Goal: Task Accomplishment & Management: Complete application form

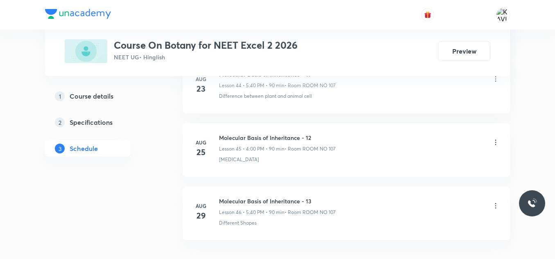
scroll to position [3315, 0]
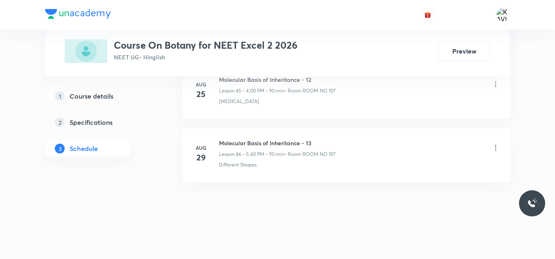
click at [292, 141] on h6 "Molecular Basis of Inheritance - 13" at bounding box center [277, 143] width 117 height 9
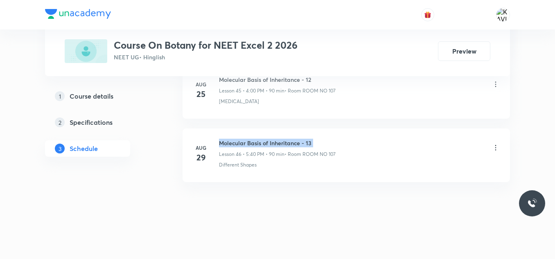
copy h6 "Molecular Basis of Inheritance - 13"
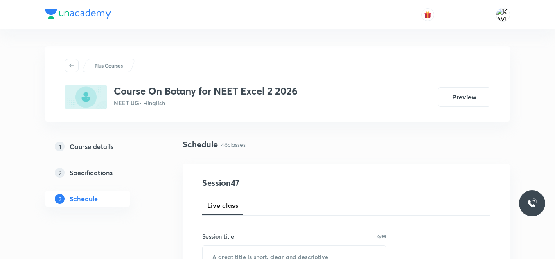
scroll to position [60, 0]
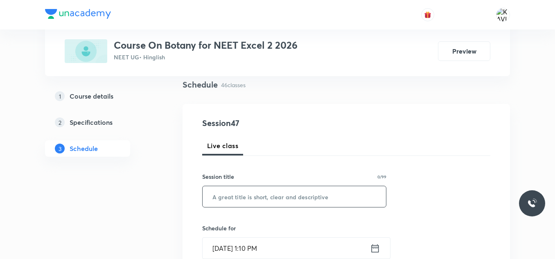
click at [232, 200] on input "text" at bounding box center [294, 196] width 183 height 21
paste input "Molecular Basis of Inheritance - 13"
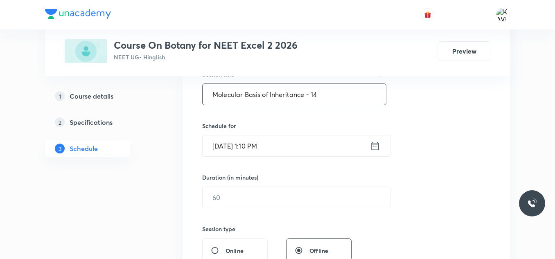
scroll to position [165, 0]
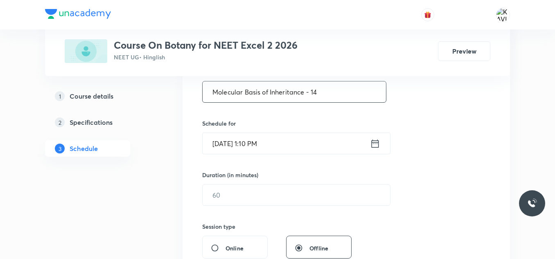
type input "Molecular Basis of Inheritance - 14"
click at [371, 142] on icon at bounding box center [375, 143] width 10 height 11
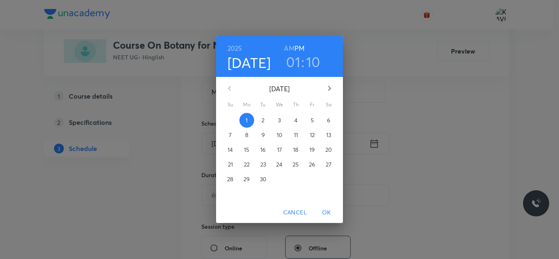
click at [296, 68] on h3 "01" at bounding box center [293, 61] width 14 height 17
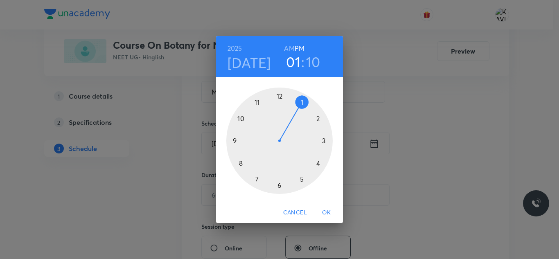
click at [318, 162] on div at bounding box center [279, 141] width 106 height 106
click at [280, 96] on div at bounding box center [279, 141] width 106 height 106
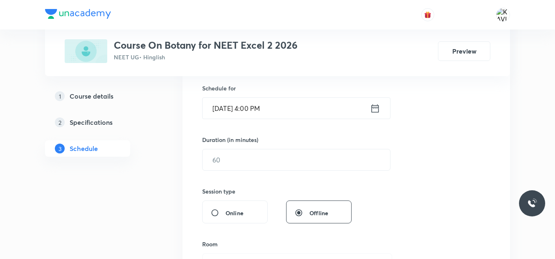
scroll to position [200, 0]
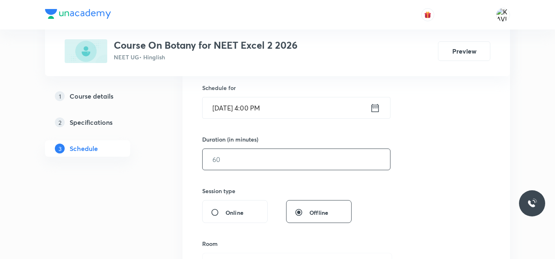
click at [220, 162] on input "text" at bounding box center [296, 159] width 187 height 21
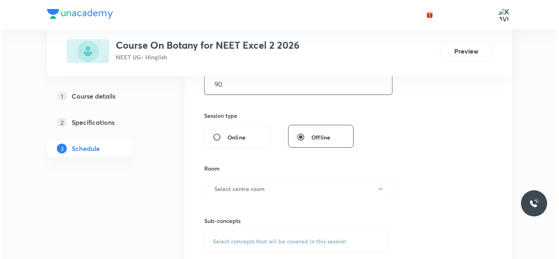
scroll to position [277, 0]
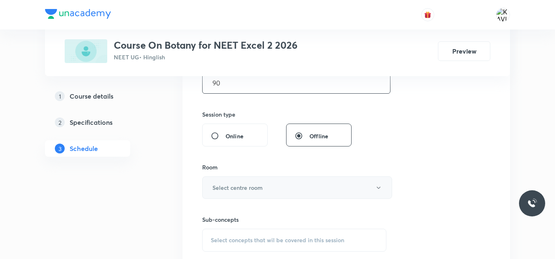
type input "90"
click at [240, 187] on h6 "Select centre room" at bounding box center [237, 187] width 50 height 9
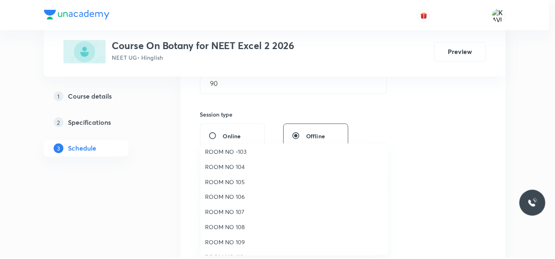
scroll to position [34, 0]
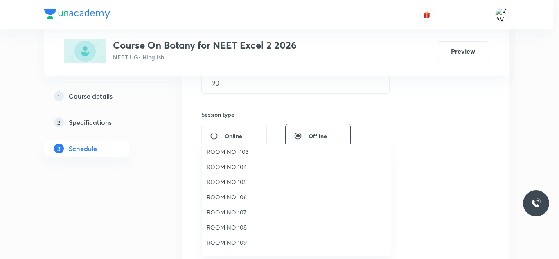
click at [236, 214] on span "ROOM NO 107" at bounding box center [296, 212] width 179 height 9
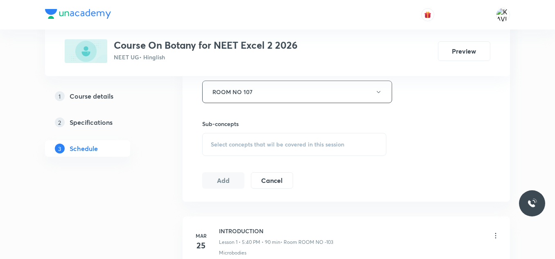
scroll to position [373, 0]
click at [226, 142] on span "Select concepts that wil be covered in this session" at bounding box center [277, 144] width 133 height 7
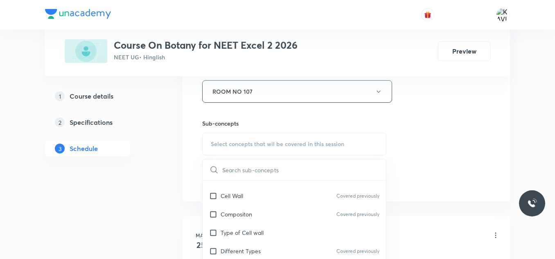
scroll to position [452, 0]
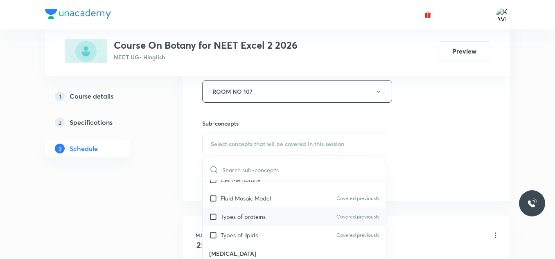
click at [244, 224] on div "Types of proteins Covered previously" at bounding box center [294, 217] width 183 height 18
checkbox input "true"
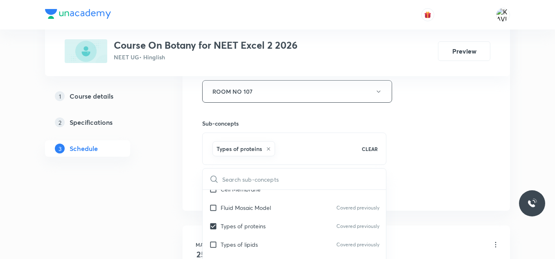
click at [411, 113] on div "Session 47 Live class Session title 35/99 Molecular Basis of Inheritance - 14 ​…" at bounding box center [346, 1] width 288 height 394
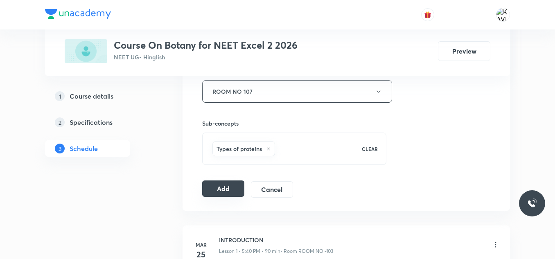
click at [216, 194] on button "Add" at bounding box center [223, 189] width 42 height 16
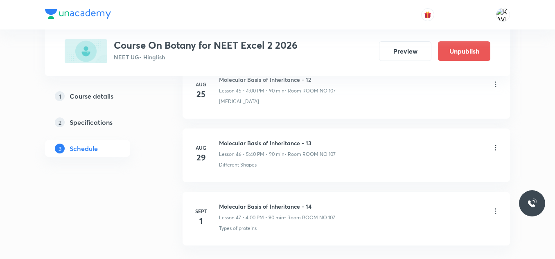
scroll to position [3003, 0]
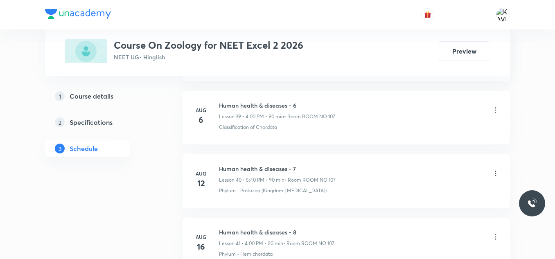
scroll to position [3252, 0]
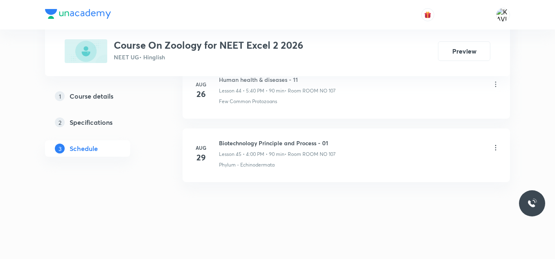
click at [250, 140] on h6 "Biotechnology Principle and Process - 01" at bounding box center [277, 143] width 117 height 9
copy h6 "Biotechnology Principle and Process - 01"
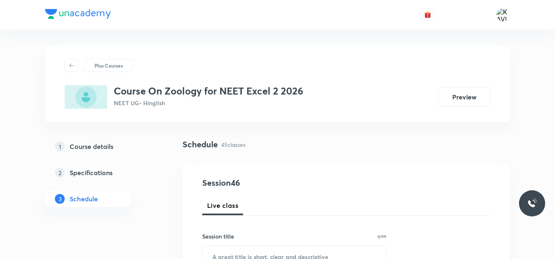
scroll to position [79, 0]
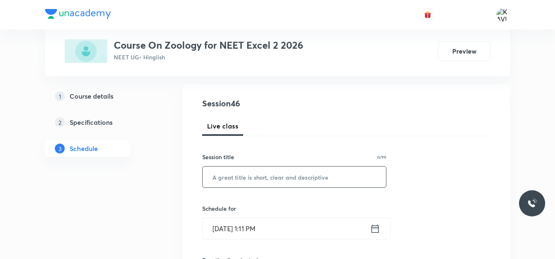
click at [243, 173] on input "text" at bounding box center [294, 177] width 183 height 21
paste input "Biotechnology Principle and Process - 01"
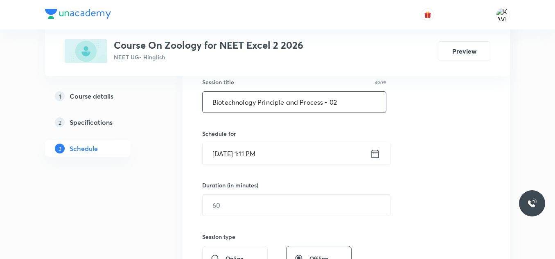
scroll to position [155, 0]
type input "Biotechnology Principle and Process - 02"
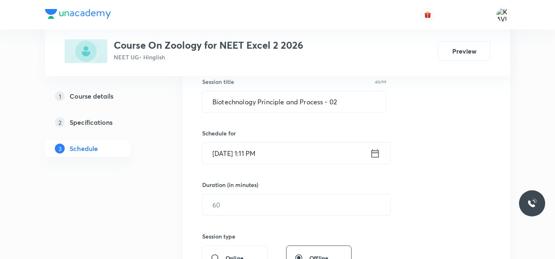
click at [378, 153] on icon at bounding box center [375, 153] width 10 height 11
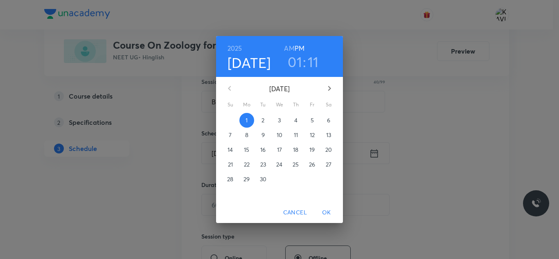
click at [297, 59] on h3 "01" at bounding box center [295, 61] width 14 height 17
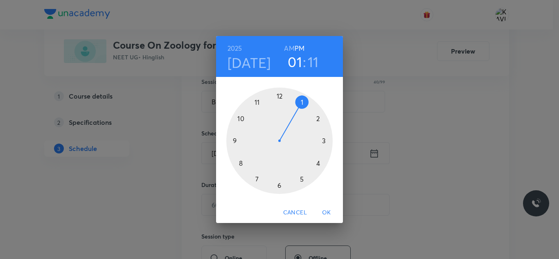
click at [305, 178] on div at bounding box center [279, 141] width 106 height 106
click at [239, 164] on div at bounding box center [279, 141] width 106 height 106
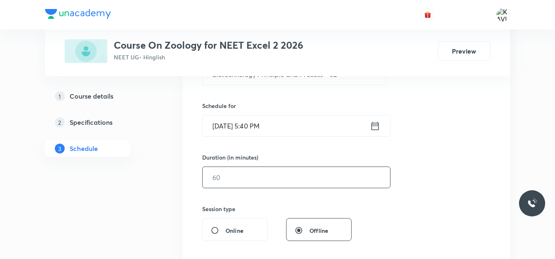
scroll to position [196, 0]
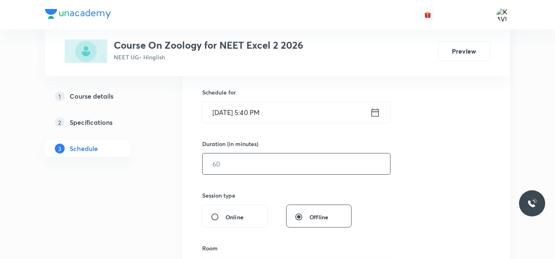
click at [230, 159] on input "text" at bounding box center [296, 163] width 187 height 21
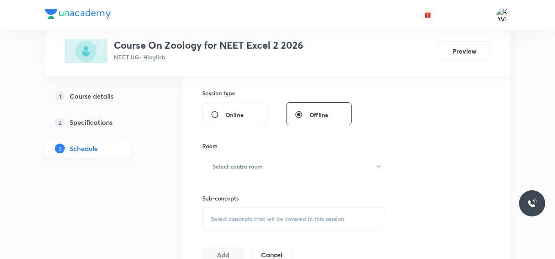
scroll to position [318, 0]
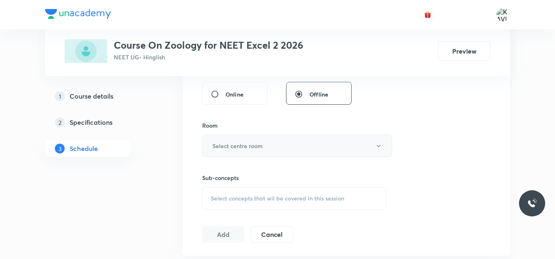
type input "90"
click at [269, 141] on button "Select centre room" at bounding box center [297, 146] width 190 height 23
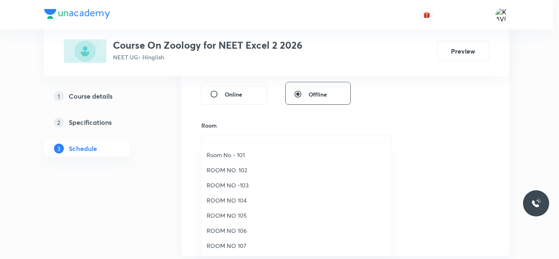
drag, startPoint x: 239, startPoint y: 247, endPoint x: 300, endPoint y: 192, distance: 82.0
click at [240, 247] on span "ROOM NO 107" at bounding box center [296, 245] width 179 height 9
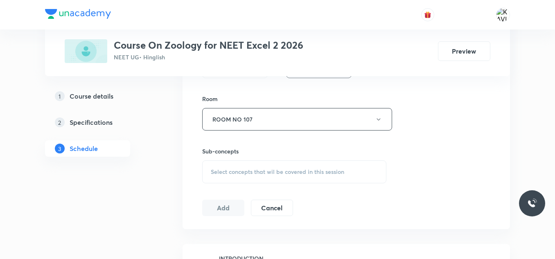
scroll to position [359, 0]
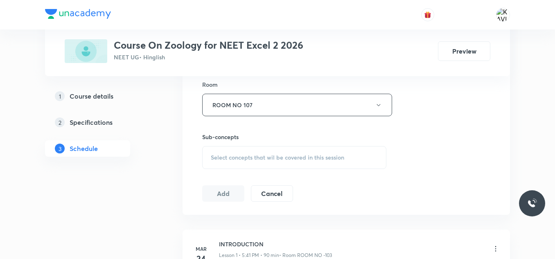
click at [275, 156] on span "Select concepts that wil be covered in this session" at bounding box center [277, 157] width 133 height 7
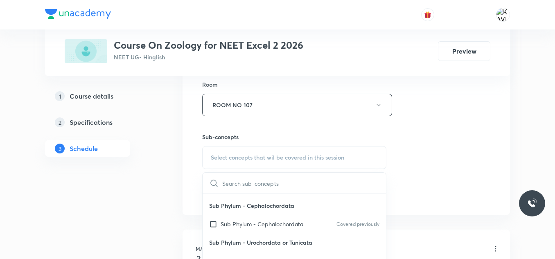
scroll to position [409, 0]
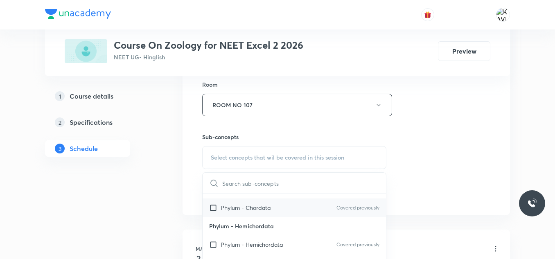
click at [260, 212] on p "Phylum - Chordata" at bounding box center [246, 207] width 50 height 9
checkbox input "true"
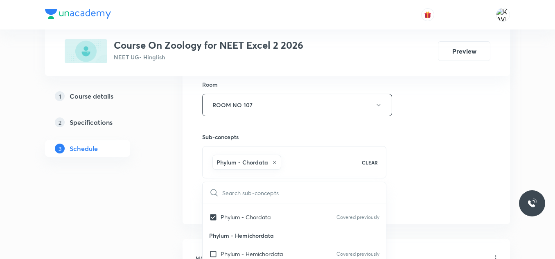
click at [455, 128] on div "Session 46 Live class Session title 40/99 Biotechnology Principle and Process -…" at bounding box center [346, 14] width 288 height 394
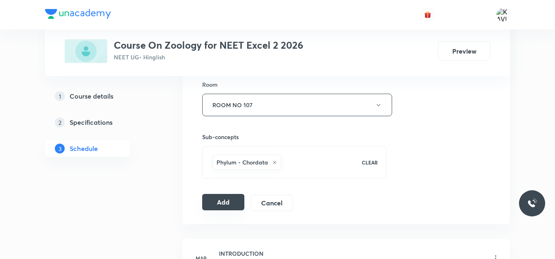
click at [223, 202] on button "Add" at bounding box center [223, 202] width 42 height 16
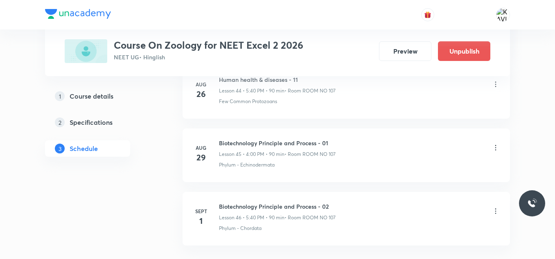
scroll to position [2939, 0]
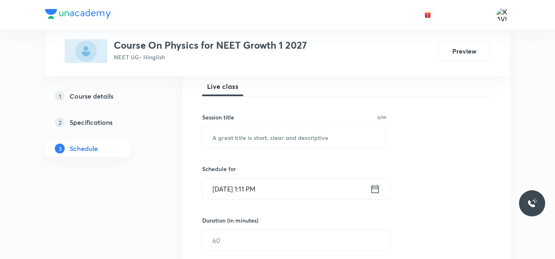
scroll to position [126, 0]
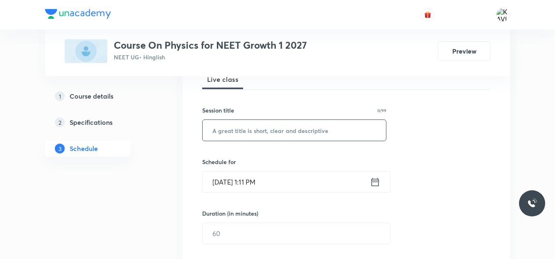
click at [219, 136] on input "text" at bounding box center [294, 130] width 183 height 21
paste input "Work, Power & Energy"
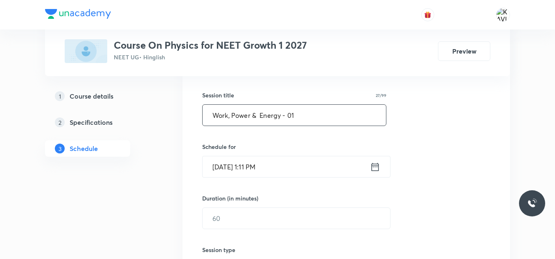
scroll to position [142, 0]
type input "Work, Power & Energy - 01"
click at [374, 164] on icon at bounding box center [375, 165] width 10 height 11
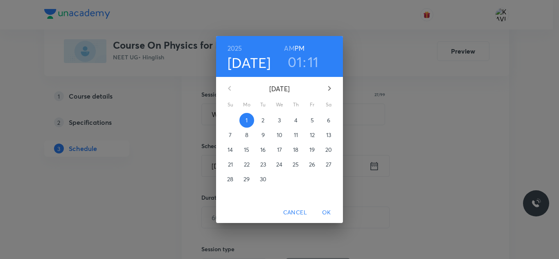
click at [299, 62] on h3 "01" at bounding box center [295, 61] width 14 height 17
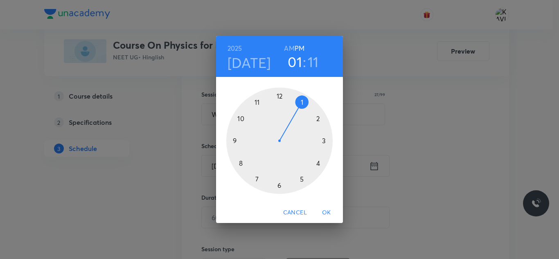
click at [318, 162] on div at bounding box center [279, 141] width 106 height 106
click at [280, 97] on div at bounding box center [279, 141] width 106 height 106
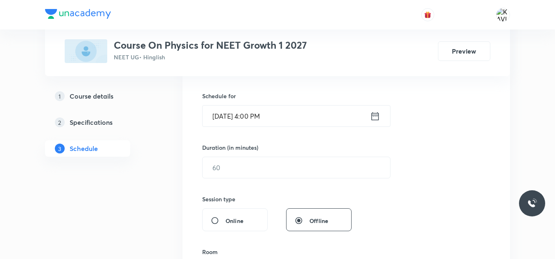
scroll to position [194, 0]
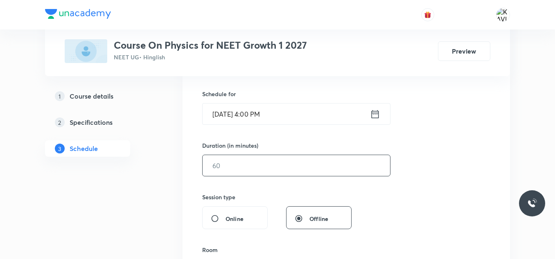
click at [254, 175] on input "text" at bounding box center [296, 165] width 187 height 21
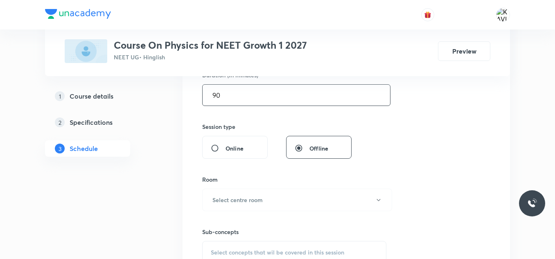
scroll to position [307, 0]
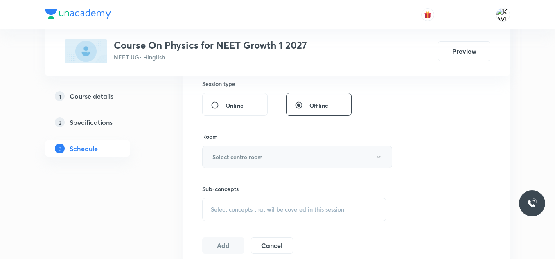
type input "90"
click at [257, 158] on h6 "Select centre room" at bounding box center [237, 157] width 50 height 9
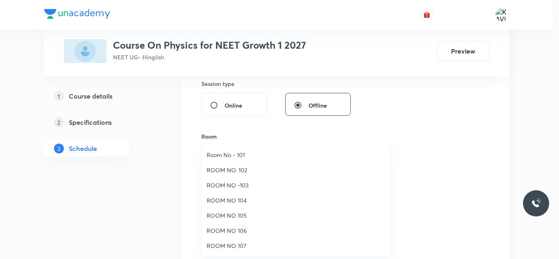
click at [248, 187] on span "ROOM NO -103" at bounding box center [296, 185] width 179 height 9
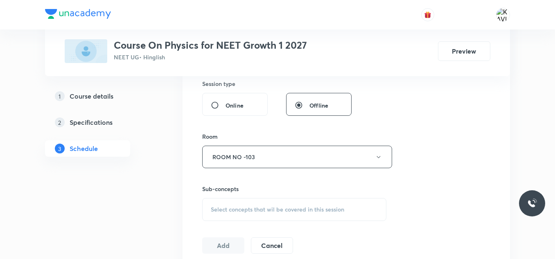
scroll to position [423, 0]
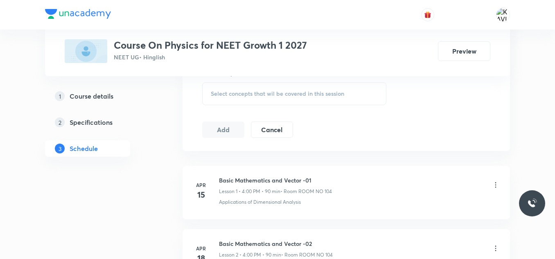
click at [256, 94] on span "Select concepts that wil be covered in this session" at bounding box center [277, 93] width 133 height 7
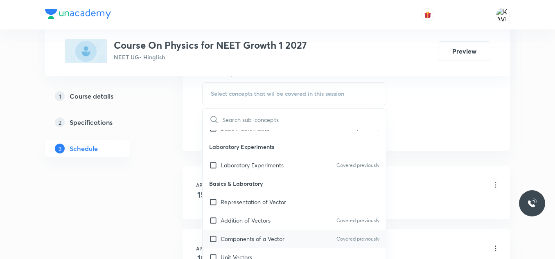
scroll to position [557, 0]
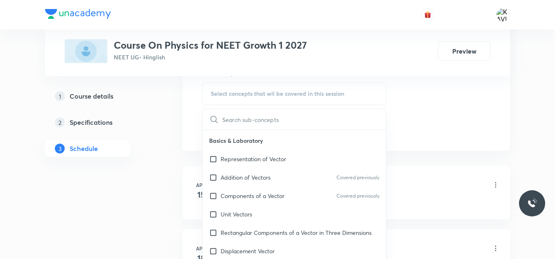
click at [236, 119] on input "text" at bounding box center [304, 119] width 164 height 21
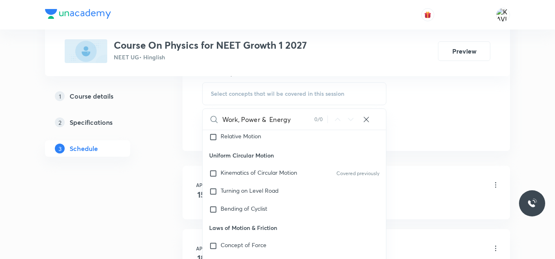
scroll to position [1659, 0]
type input "Work, Power & Energy"
click at [279, 207] on div "Impulse" at bounding box center [294, 210] width 183 height 18
checkbox input "true"
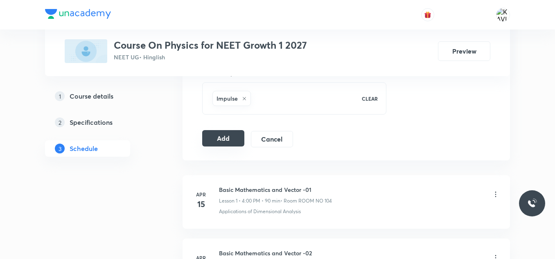
click at [237, 144] on button "Add" at bounding box center [223, 138] width 42 height 16
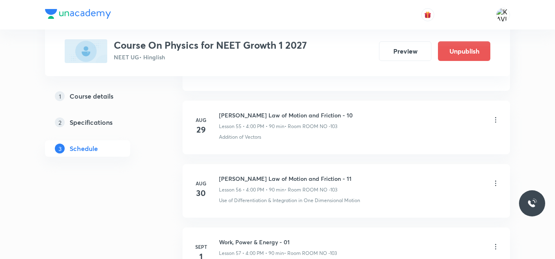
scroll to position [3637, 0]
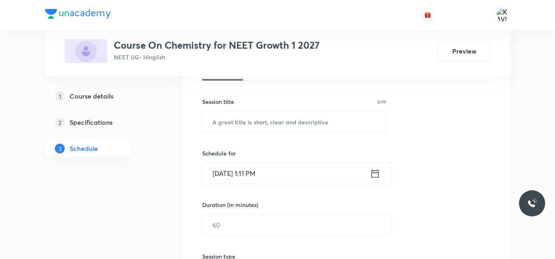
scroll to position [140, 0]
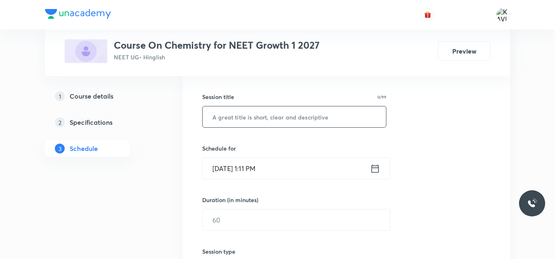
click at [243, 118] on input "text" at bounding box center [294, 116] width 183 height 21
paste input "Chemical Equilibrium"
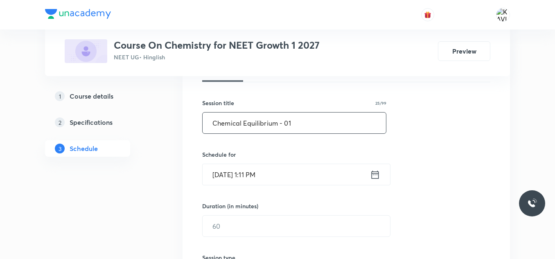
scroll to position [99, 0]
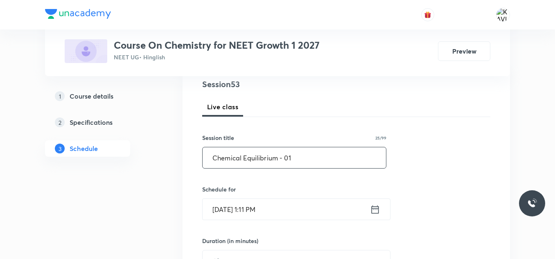
type input "Chemical Equilibrium - 01"
click at [375, 211] on icon at bounding box center [375, 209] width 10 height 11
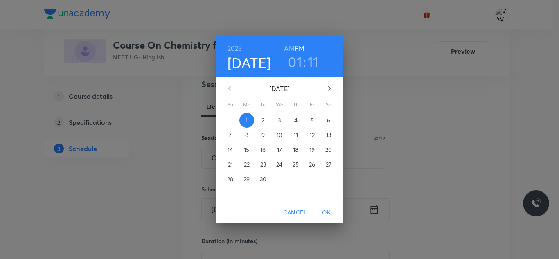
click at [299, 63] on h3 "01" at bounding box center [295, 61] width 14 height 17
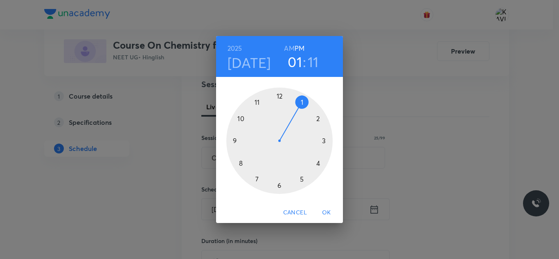
click at [302, 181] on div at bounding box center [279, 141] width 106 height 106
click at [240, 163] on div at bounding box center [279, 141] width 106 height 106
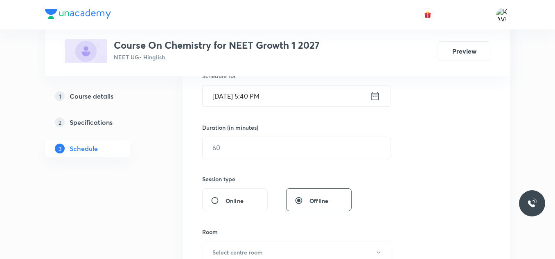
scroll to position [221, 0]
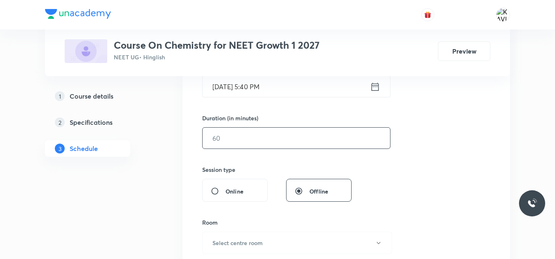
click at [239, 142] on input "text" at bounding box center [296, 138] width 187 height 21
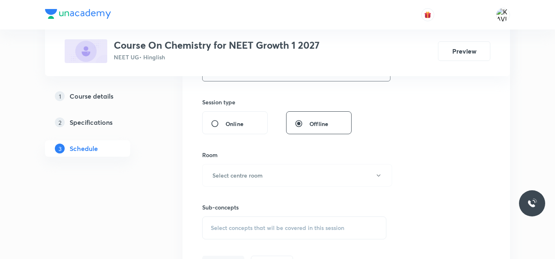
scroll to position [303, 0]
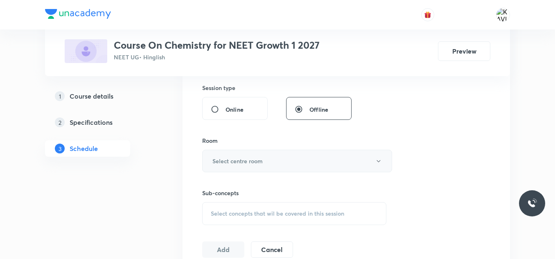
type input "90"
click at [218, 157] on h6 "Select centre room" at bounding box center [237, 161] width 50 height 9
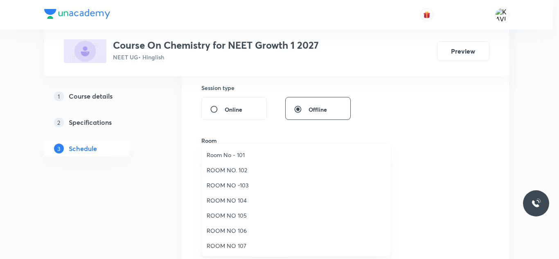
click at [238, 184] on span "ROOM NO -103" at bounding box center [296, 185] width 179 height 9
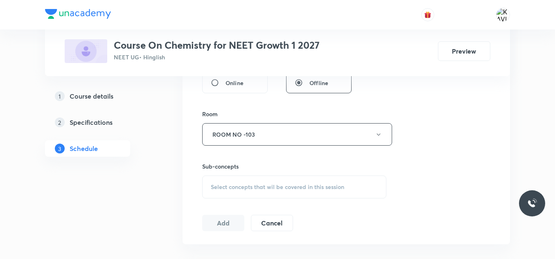
scroll to position [344, 0]
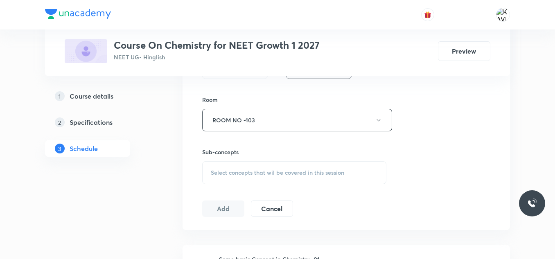
click at [232, 173] on span "Select concepts that wil be covered in this session" at bounding box center [277, 172] width 133 height 7
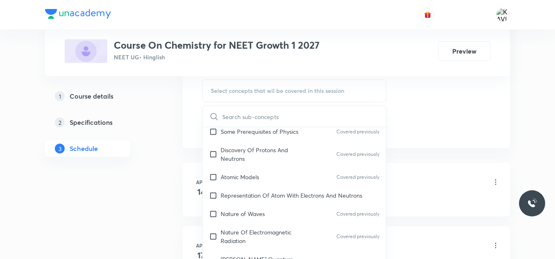
scroll to position [491, 0]
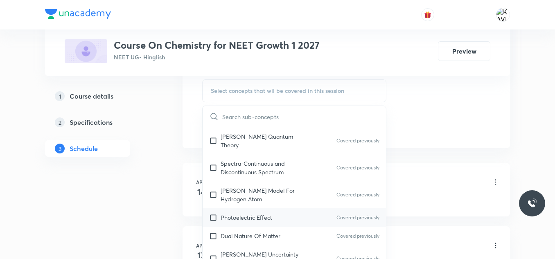
click at [264, 208] on div "Photoelectric Effect Covered previously" at bounding box center [294, 217] width 183 height 18
checkbox input "true"
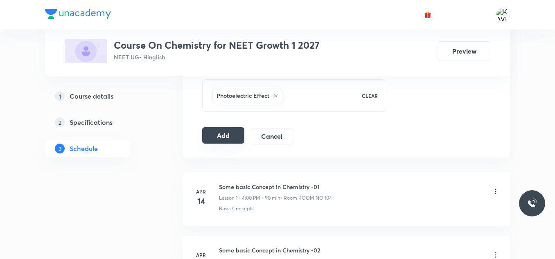
click at [217, 135] on button "Add" at bounding box center [223, 135] width 42 height 16
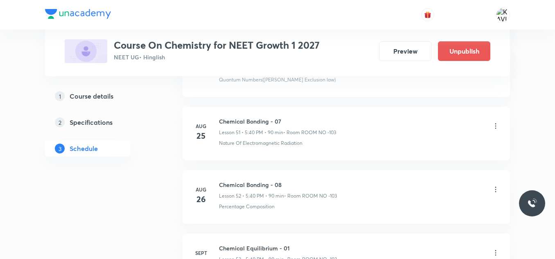
scroll to position [3383, 0]
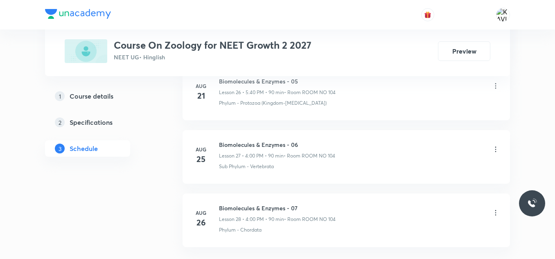
scroll to position [2173, 0]
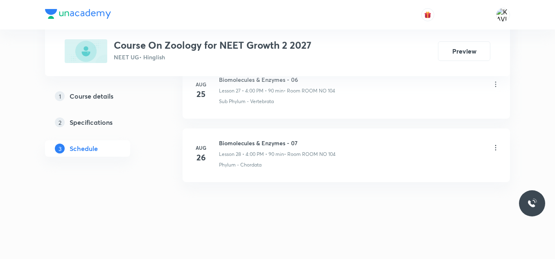
click at [239, 141] on h6 "Biomolecules & Enzymes - 07" at bounding box center [277, 143] width 117 height 9
copy h6 "Biomolecules & Enzymes - 07"
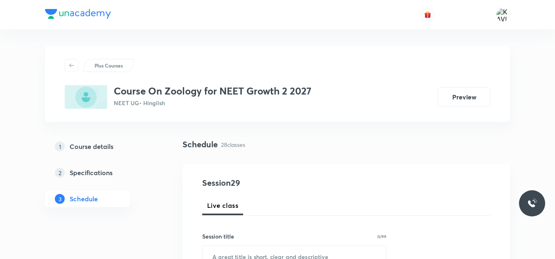
scroll to position [110, 0]
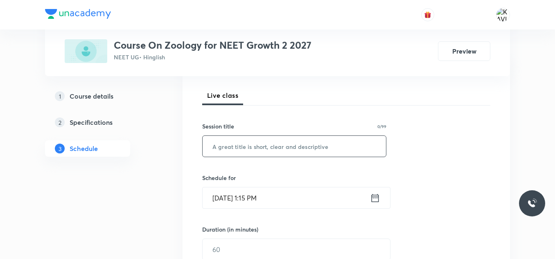
click at [206, 147] on input "text" at bounding box center [294, 146] width 183 height 21
paste input "Biomolecules & Enzymes - 07"
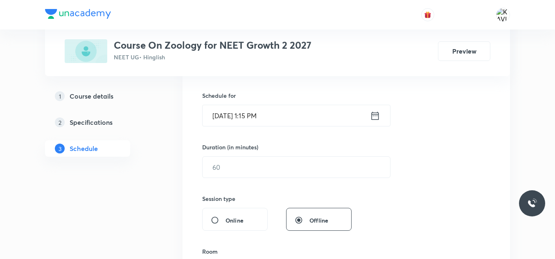
scroll to position [193, 0]
type input "Biomolecules & Enzymes - 08"
click at [376, 111] on icon at bounding box center [375, 115] width 10 height 11
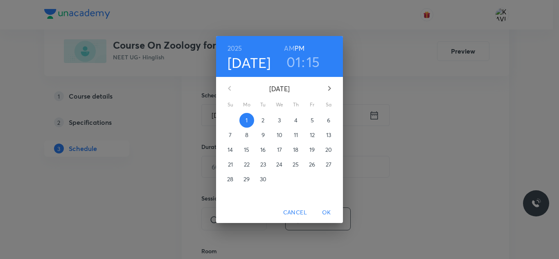
click at [296, 68] on h3 "01" at bounding box center [294, 61] width 14 height 17
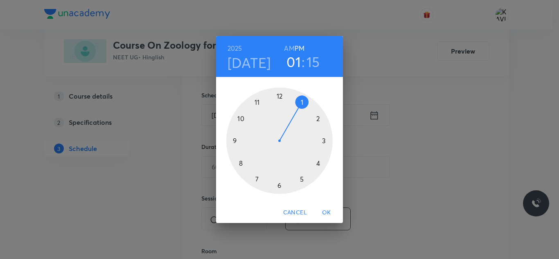
click at [321, 166] on div at bounding box center [279, 141] width 106 height 106
click at [278, 93] on div at bounding box center [279, 141] width 106 height 106
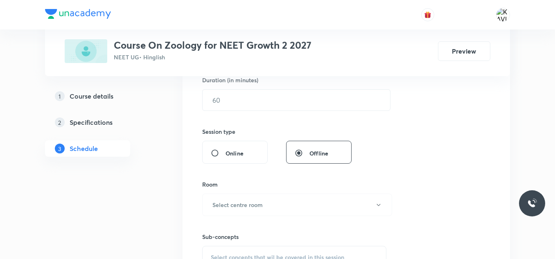
scroll to position [261, 0]
click at [263, 97] on input "text" at bounding box center [296, 98] width 187 height 21
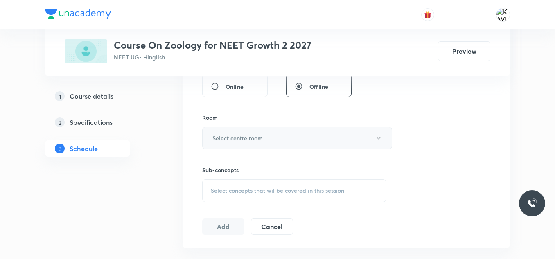
type input "90"
click at [233, 140] on h6 "Select centre room" at bounding box center [237, 138] width 50 height 9
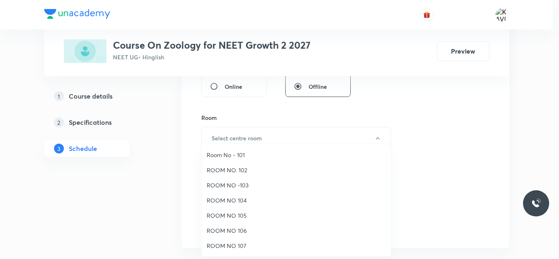
click at [240, 202] on span "ROOM NO 104" at bounding box center [296, 200] width 179 height 9
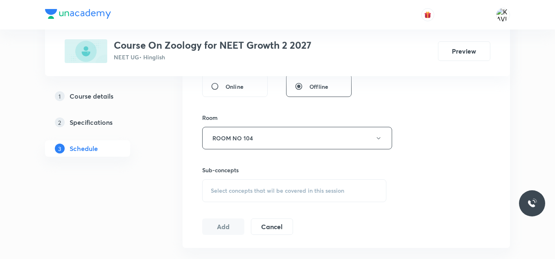
scroll to position [390, 0]
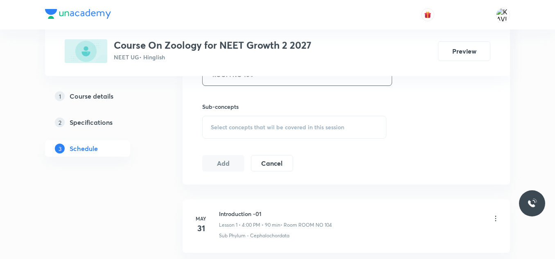
click at [253, 127] on span "Select concepts that wil be covered in this session" at bounding box center [277, 127] width 133 height 7
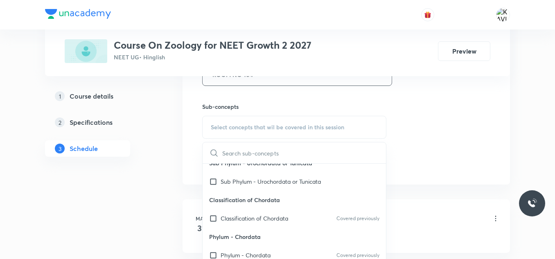
scroll to position [337, 0]
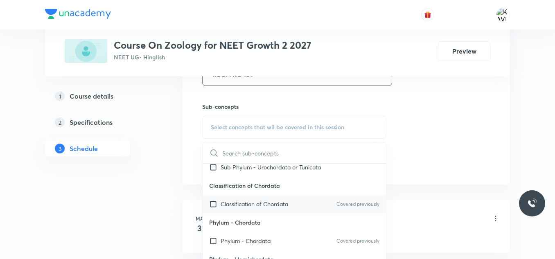
click at [286, 208] on p "Classification of Chordata" at bounding box center [255, 204] width 68 height 9
checkbox input "true"
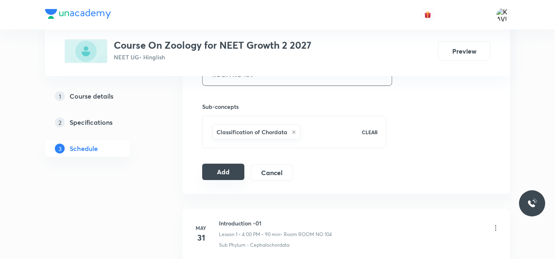
click at [231, 171] on button "Add" at bounding box center [223, 172] width 42 height 16
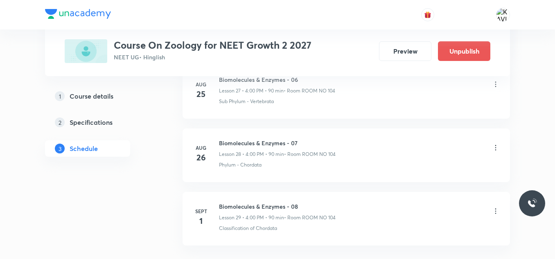
scroll to position [1861, 0]
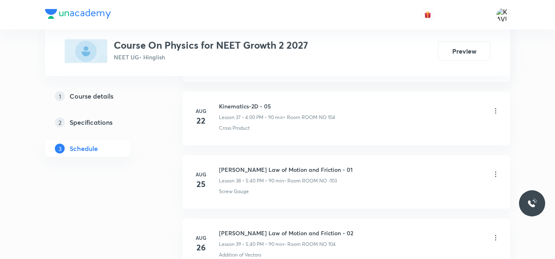
scroll to position [2871, 0]
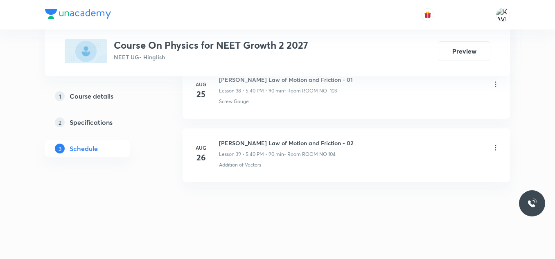
click at [271, 138] on li "Aug 26 Newton's Law of Motion and Friction - 02 Lesson 39 • 5:40 PM • 90 min • …" at bounding box center [346, 156] width 327 height 54
copy h6 "[PERSON_NAME] Law of Motion and Friction - 02"
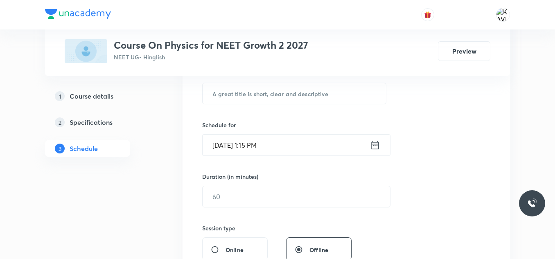
scroll to position [162, 0]
click at [237, 86] on input "text" at bounding box center [294, 93] width 183 height 21
paste input "Newton's Law of Motion and Friction - 02"
type input "Newton's Law of Motion and Friction - 03"
click at [378, 149] on icon at bounding box center [375, 145] width 7 height 8
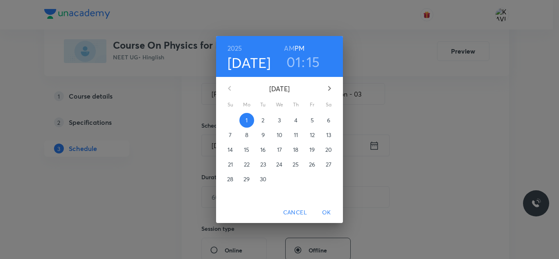
click at [300, 60] on h3 "01" at bounding box center [294, 61] width 14 height 17
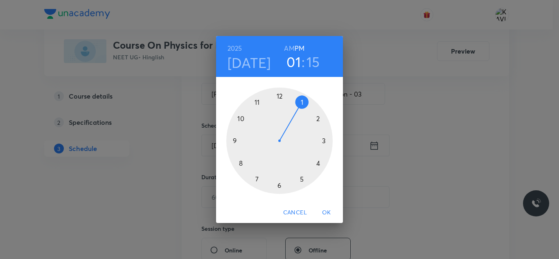
click at [301, 177] on div at bounding box center [279, 141] width 106 height 106
click at [240, 162] on div at bounding box center [279, 141] width 106 height 106
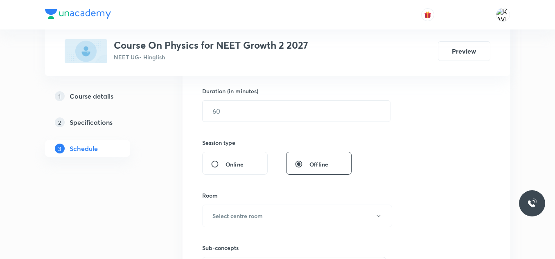
scroll to position [249, 0]
click at [252, 112] on input "text" at bounding box center [296, 110] width 187 height 21
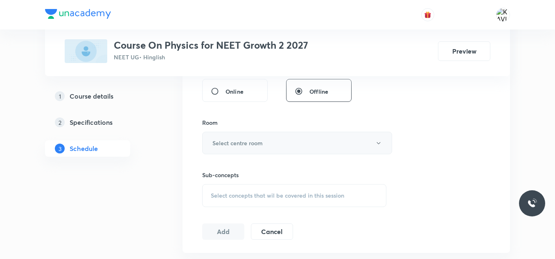
type input "90"
click at [257, 140] on h6 "Select centre room" at bounding box center [237, 143] width 50 height 9
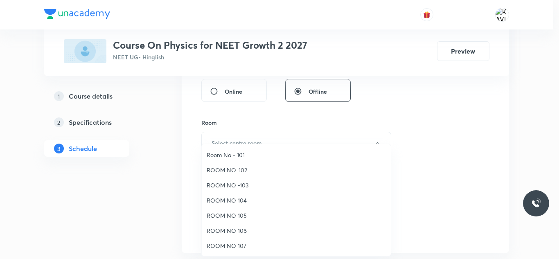
click at [239, 202] on span "ROOM NO 104" at bounding box center [296, 200] width 179 height 9
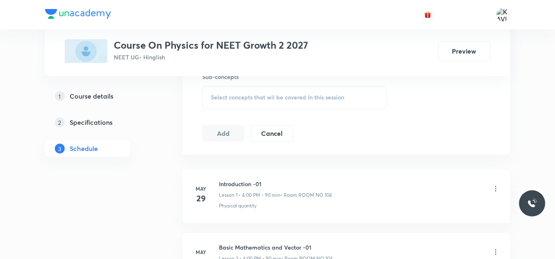
scroll to position [420, 0]
click at [244, 98] on span "Select concepts that wil be covered in this session" at bounding box center [277, 97] width 133 height 7
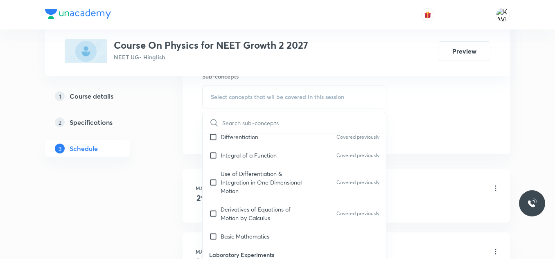
scroll to position [596, 0]
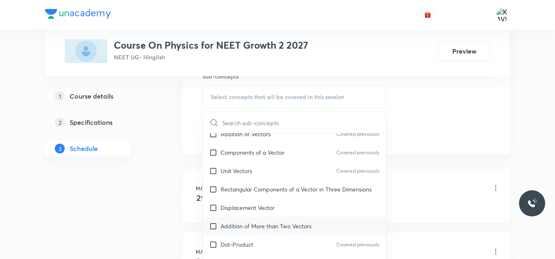
click at [273, 222] on p "Addition of More than Two Vectors" at bounding box center [266, 226] width 91 height 9
checkbox input "true"
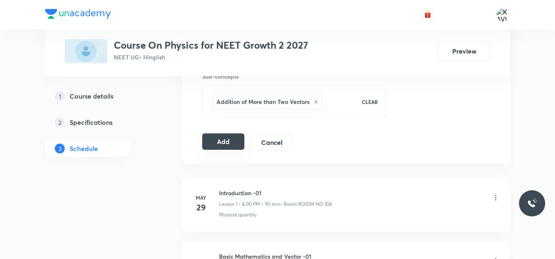
click at [226, 148] on button "Add" at bounding box center [223, 141] width 42 height 16
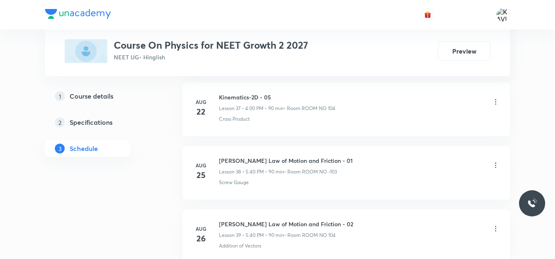
scroll to position [2881, 0]
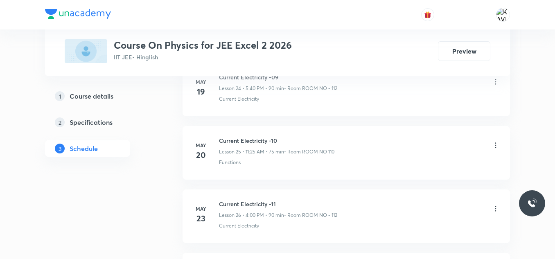
scroll to position [3823, 0]
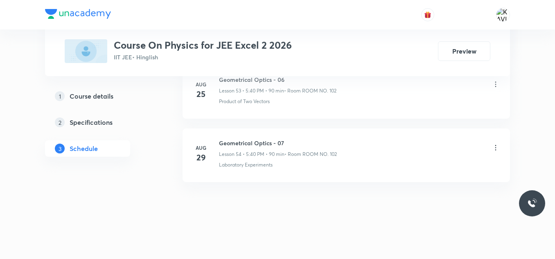
click at [254, 142] on h6 "Geometrical Optics - 07" at bounding box center [278, 143] width 118 height 9
copy h6 "Geometrical Optics - 07"
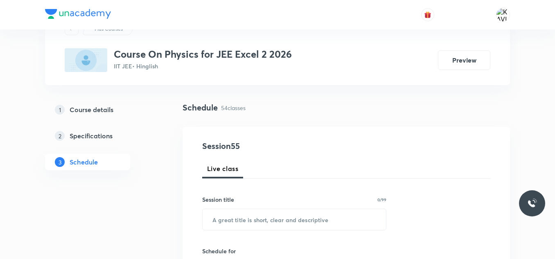
scroll to position [39, 0]
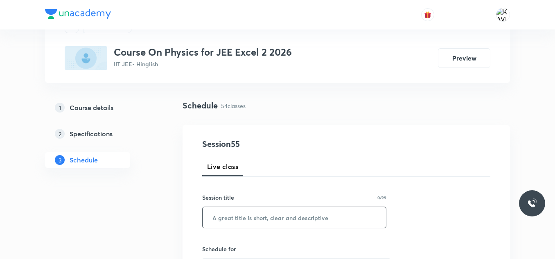
click at [225, 223] on input "text" at bounding box center [294, 217] width 183 height 21
paste input "Geometrical Optics - 07"
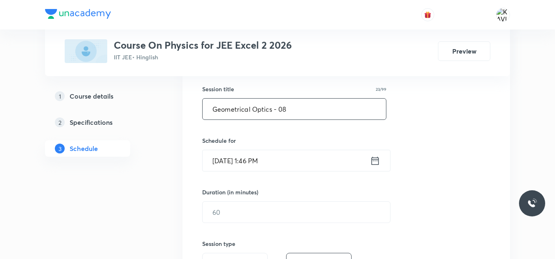
scroll to position [162, 0]
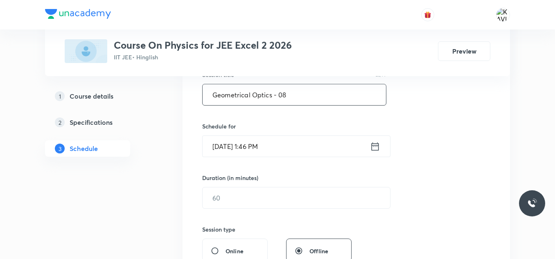
type input "Geometrical Optics - 08"
click at [373, 150] on icon at bounding box center [375, 146] width 10 height 11
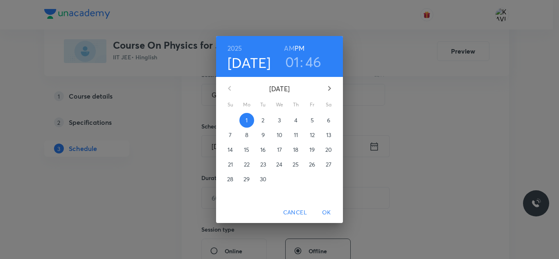
click at [298, 65] on h3 "01" at bounding box center [292, 61] width 14 height 17
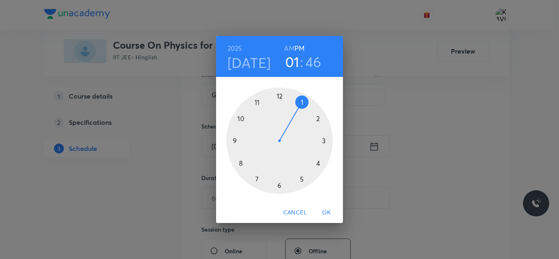
click at [302, 181] on div at bounding box center [279, 141] width 106 height 106
click at [242, 164] on div at bounding box center [279, 141] width 106 height 106
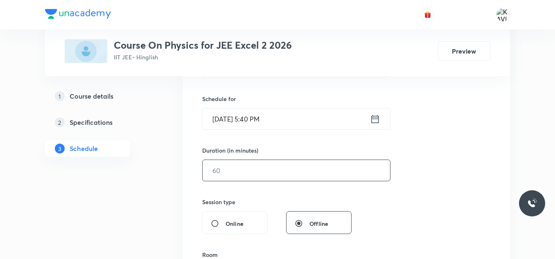
scroll to position [203, 0]
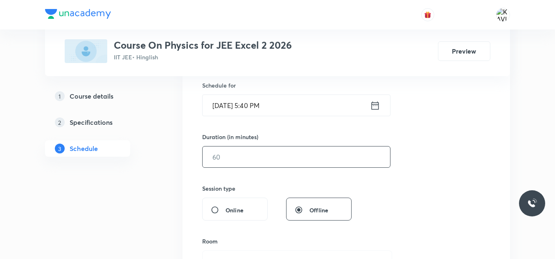
click at [260, 158] on input "text" at bounding box center [296, 157] width 187 height 21
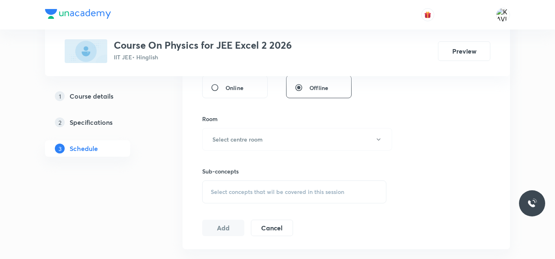
scroll to position [325, 0]
type input "90"
click at [222, 141] on h6 "Select centre room" at bounding box center [237, 139] width 50 height 9
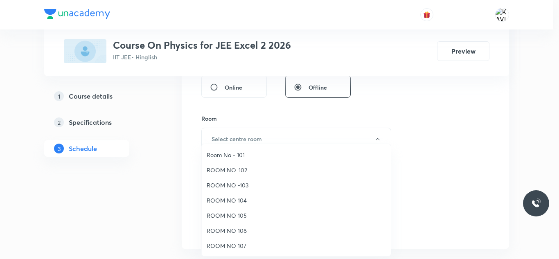
click at [246, 174] on span "ROOM NO. 102" at bounding box center [296, 170] width 179 height 9
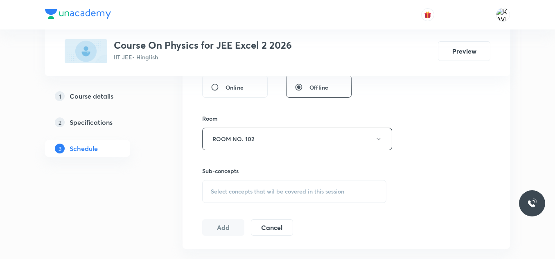
scroll to position [366, 0]
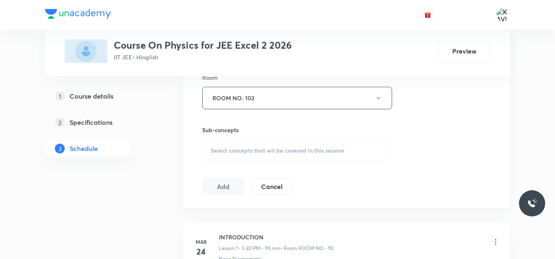
click at [255, 153] on span "Select concepts that wil be covered in this session" at bounding box center [277, 150] width 133 height 7
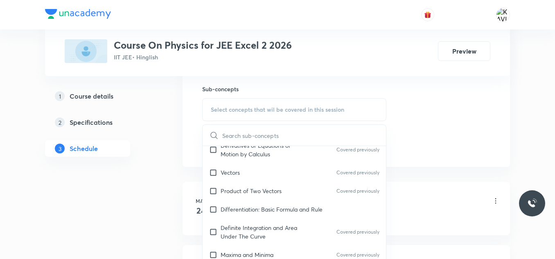
scroll to position [573, 0]
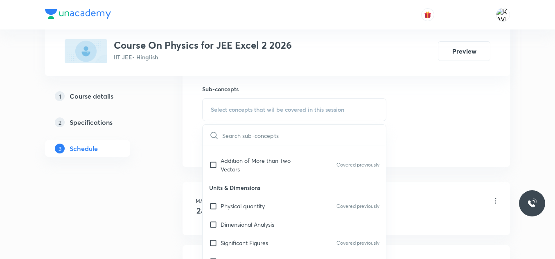
click at [277, 209] on div "Physical quantity Covered previously" at bounding box center [294, 206] width 183 height 18
checkbox input "true"
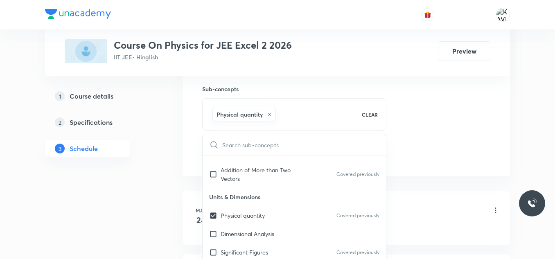
drag, startPoint x: 508, startPoint y: 77, endPoint x: 483, endPoint y: 97, distance: 32.9
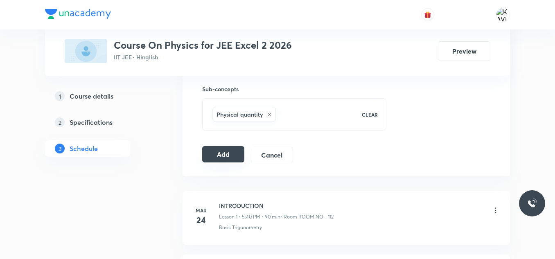
click at [222, 160] on button "Add" at bounding box center [223, 154] width 42 height 16
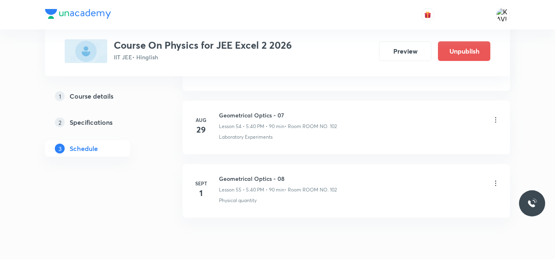
scroll to position [3510, 0]
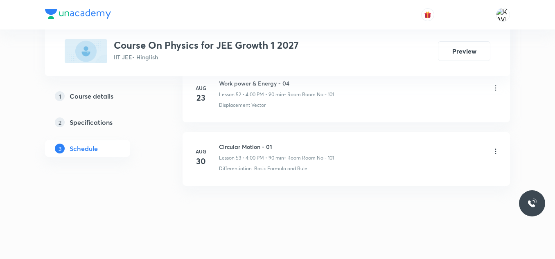
scroll to position [3760, 0]
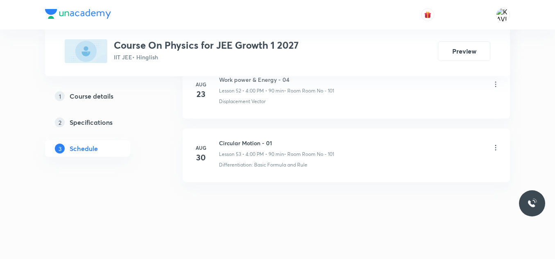
click at [264, 140] on h6 "Circular Motion - 01" at bounding box center [276, 143] width 115 height 9
copy h6 "Circular Motion - 01"
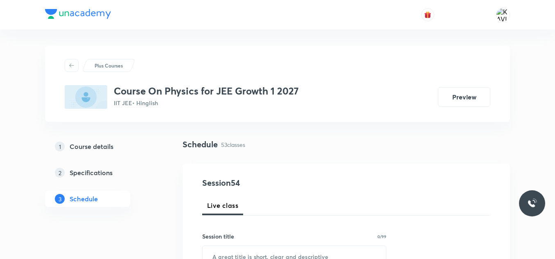
scroll to position [33, 0]
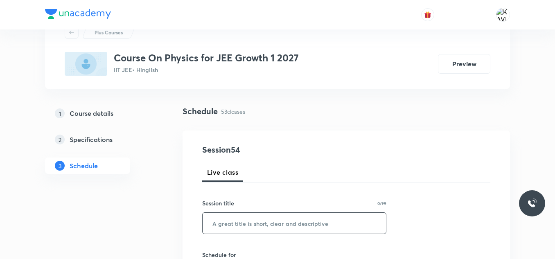
click at [223, 218] on input "text" at bounding box center [294, 223] width 183 height 21
paste input "Circular Motion - 01"
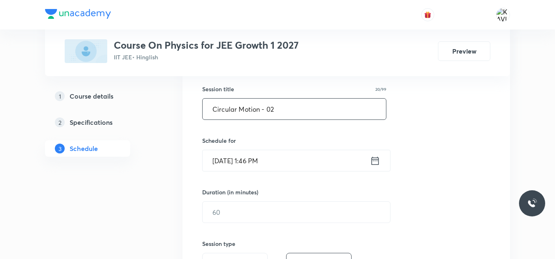
scroll to position [156, 0]
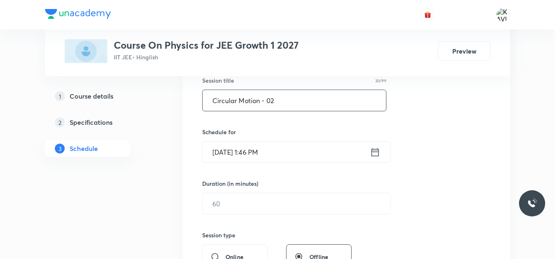
type input "Circular Motion - 02"
click at [372, 153] on icon at bounding box center [375, 152] width 7 height 8
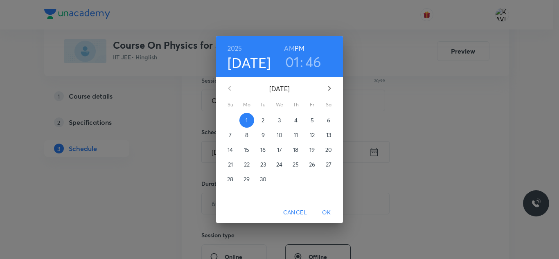
click at [294, 61] on h3 "01" at bounding box center [292, 61] width 14 height 17
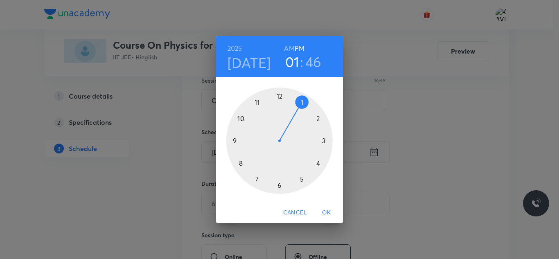
click at [320, 165] on div at bounding box center [279, 141] width 106 height 106
click at [277, 95] on div at bounding box center [279, 141] width 106 height 106
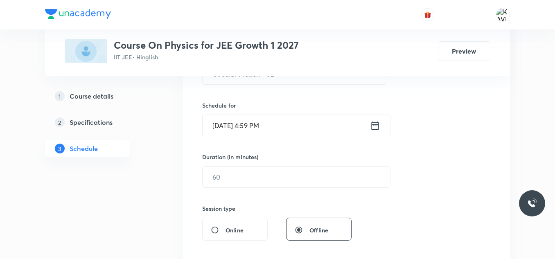
scroll to position [197, 0]
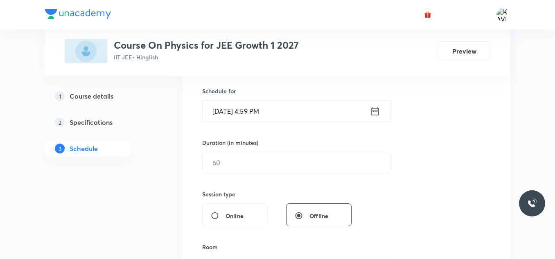
click at [375, 110] on icon at bounding box center [375, 111] width 7 height 8
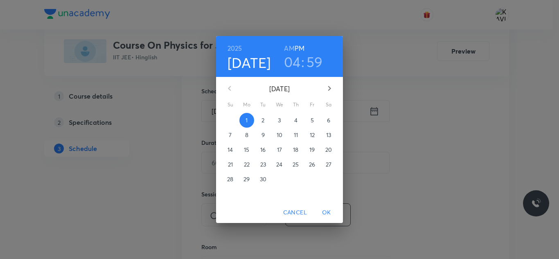
click at [317, 56] on h3 "59" at bounding box center [315, 61] width 16 height 17
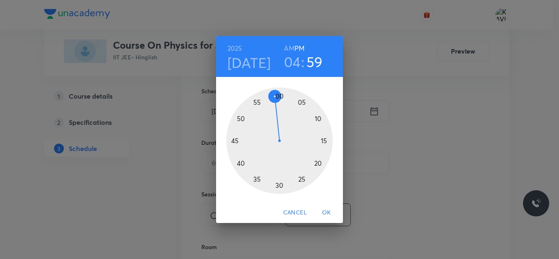
click at [281, 96] on div at bounding box center [279, 141] width 106 height 106
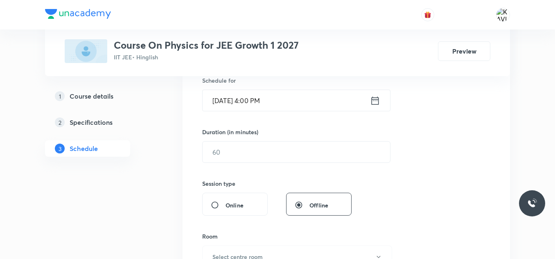
scroll to position [238, 0]
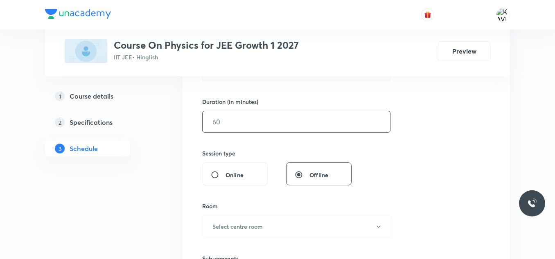
click at [253, 116] on input "text" at bounding box center [296, 121] width 187 height 21
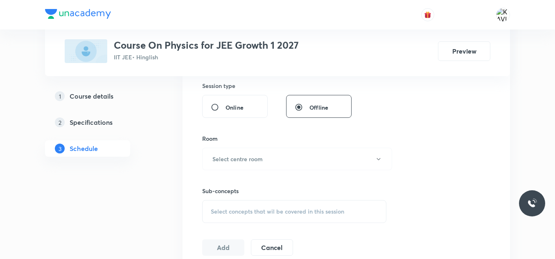
scroll to position [320, 0]
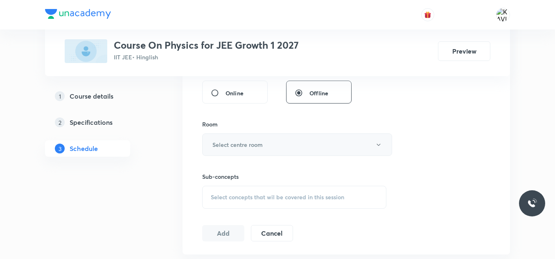
type input "90"
click at [287, 142] on button "Select centre room" at bounding box center [297, 144] width 190 height 23
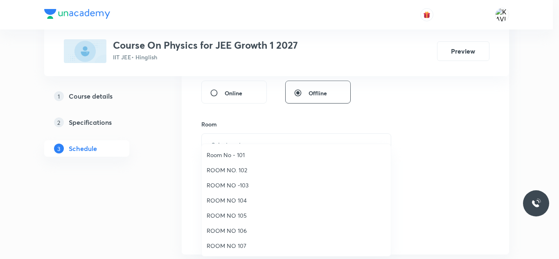
click at [266, 154] on span "Room No - 101" at bounding box center [296, 155] width 179 height 9
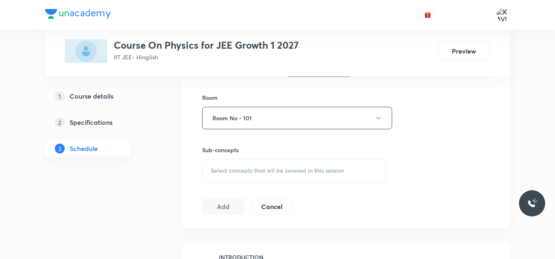
scroll to position [361, 0]
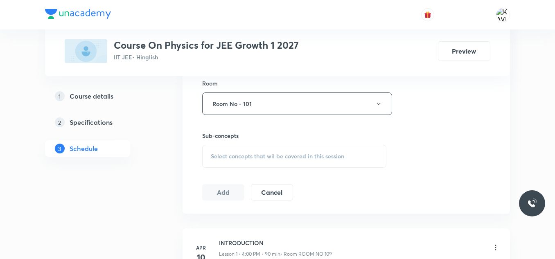
click at [269, 146] on div "Select concepts that wil be covered in this session" at bounding box center [294, 156] width 184 height 23
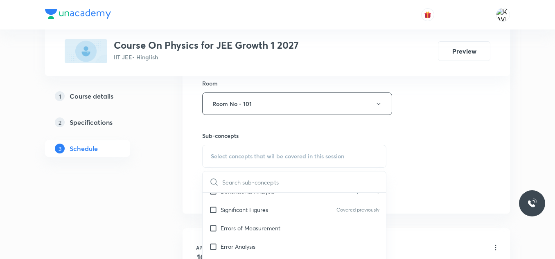
scroll to position [614, 0]
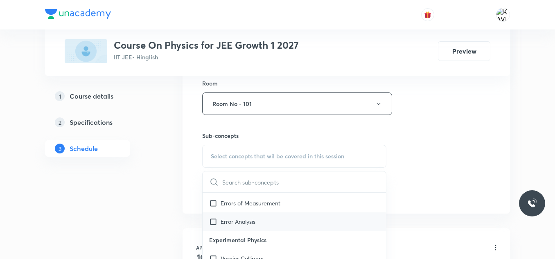
click at [299, 222] on div "Error Analysis" at bounding box center [294, 221] width 183 height 18
checkbox input "true"
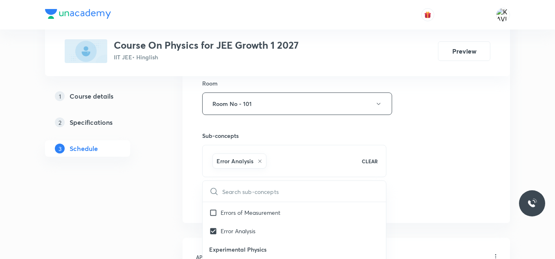
click at [422, 162] on div "Session 54 Live class Session title 20/99 Circular Motion - 02 ​ Schedule for S…" at bounding box center [346, 13] width 288 height 394
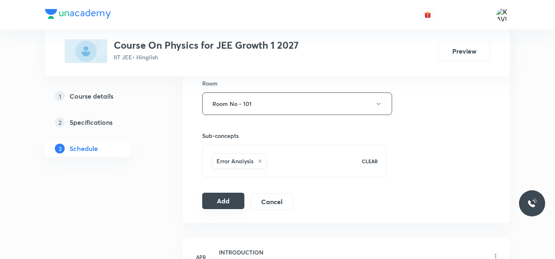
click at [228, 201] on button "Add" at bounding box center [223, 201] width 42 height 16
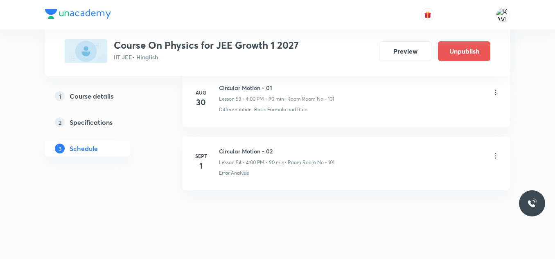
scroll to position [3447, 0]
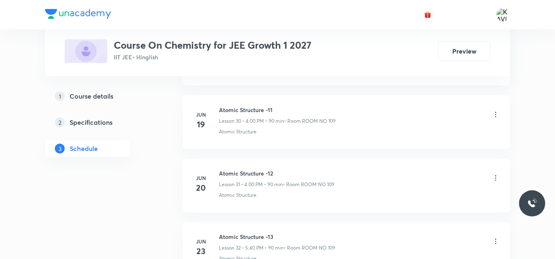
scroll to position [4013, 0]
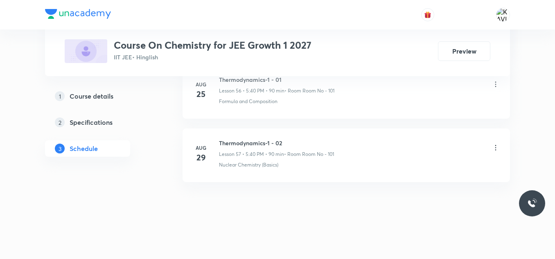
click at [260, 138] on li "[DATE] Thermodynamics-1 - 02 Lesson 57 • 5:40 PM • 90 min • Room Room No - 101 …" at bounding box center [346, 156] width 327 height 54
click at [260, 138] on li "Aug 29 Thermodynamics-1 - 02 Lesson 57 • 5:40 PM • 90 min • Room Room No - 101 …" at bounding box center [346, 156] width 327 height 54
copy h6 "Thermodynamics-1 - 02"
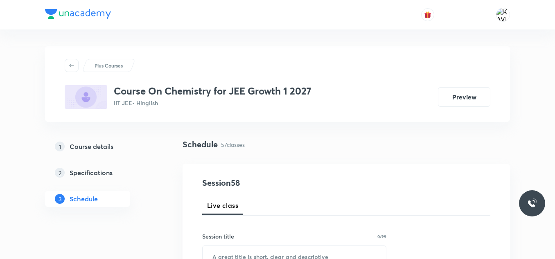
scroll to position [50, 0]
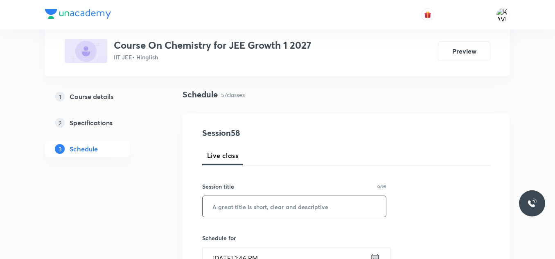
click at [221, 210] on input "text" at bounding box center [294, 206] width 183 height 21
paste input "Thermodynamics-1 - 02"
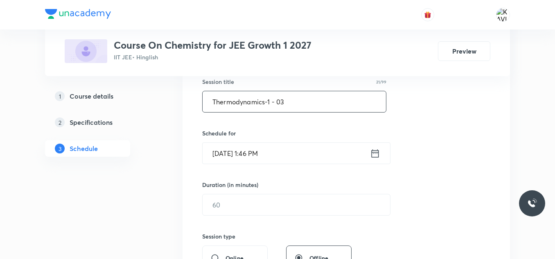
scroll to position [155, 0]
type input "Thermodynamics-1 - 03"
click at [376, 156] on icon at bounding box center [375, 152] width 10 height 11
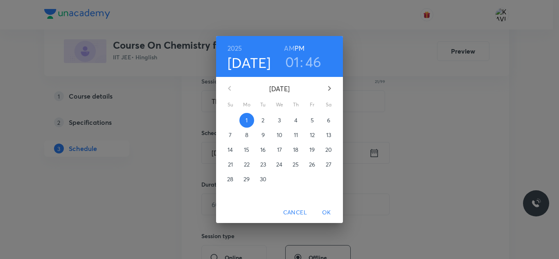
drag, startPoint x: 293, startPoint y: 63, endPoint x: 297, endPoint y: 72, distance: 9.7
click at [295, 64] on h3 "01" at bounding box center [292, 61] width 14 height 17
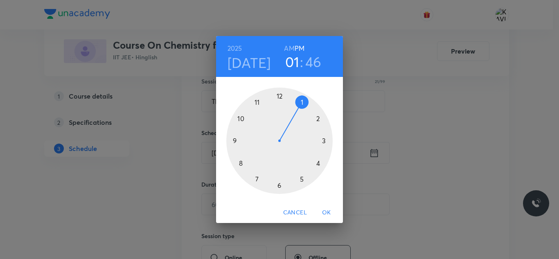
click at [318, 167] on div at bounding box center [279, 141] width 106 height 106
click at [279, 99] on div at bounding box center [279, 141] width 106 height 106
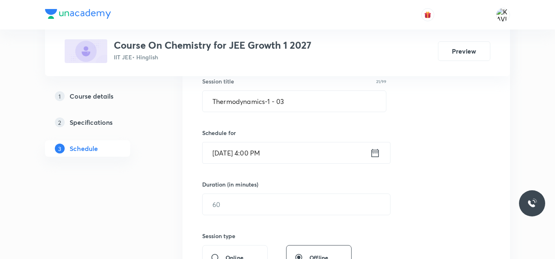
scroll to position [196, 0]
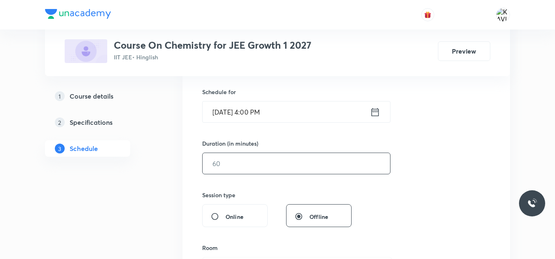
click at [289, 162] on input "text" at bounding box center [296, 163] width 187 height 21
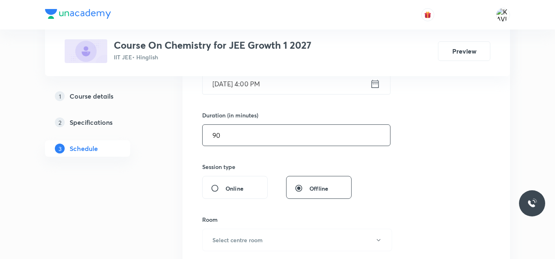
scroll to position [278, 0]
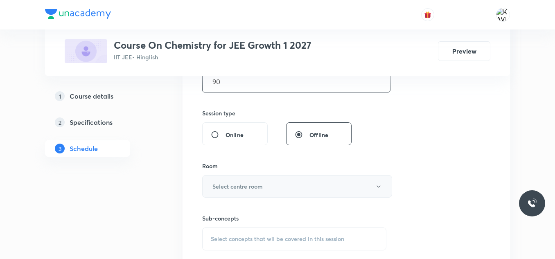
type input "90"
click at [260, 185] on h6 "Select centre room" at bounding box center [237, 186] width 50 height 9
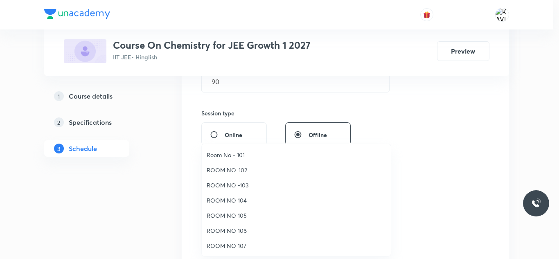
drag, startPoint x: 245, startPoint y: 155, endPoint x: 308, endPoint y: 156, distance: 63.4
click at [245, 155] on span "Room No - 101" at bounding box center [296, 155] width 179 height 9
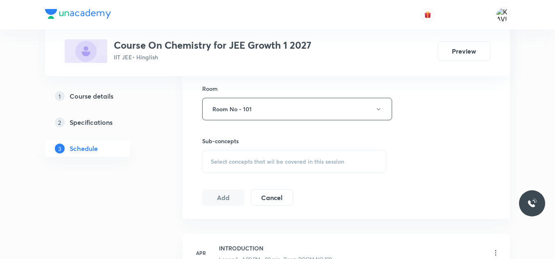
scroll to position [360, 0]
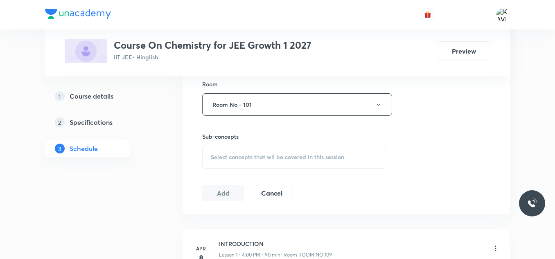
click at [271, 156] on span "Select concepts that wil be covered in this session" at bounding box center [277, 157] width 133 height 7
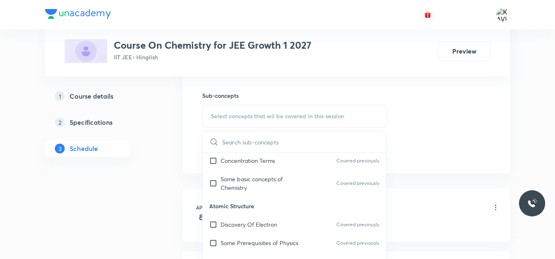
scroll to position [246, 0]
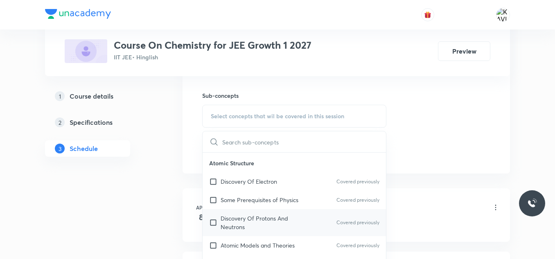
click at [271, 217] on p "Discovery Of Protons And Neutrons" at bounding box center [262, 222] width 83 height 17
checkbox input "true"
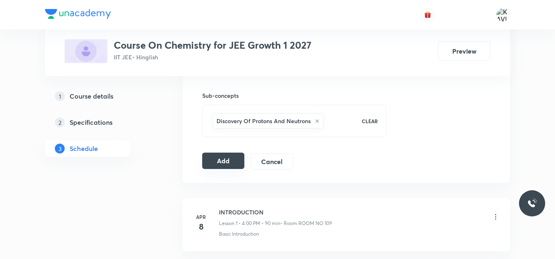
click at [230, 161] on button "Add" at bounding box center [223, 161] width 42 height 16
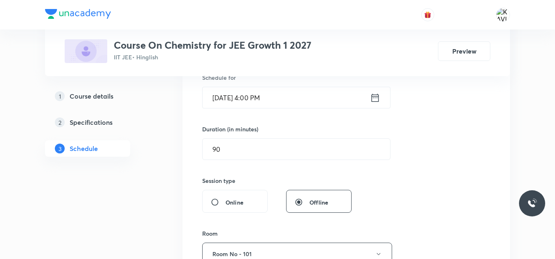
scroll to position [196, 0]
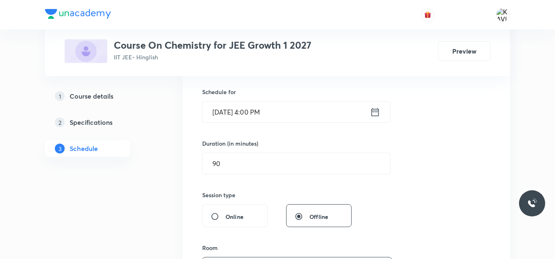
click at [376, 112] on icon at bounding box center [375, 111] width 10 height 11
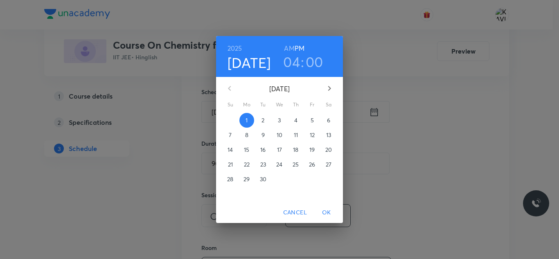
click at [294, 64] on h3 "04" at bounding box center [291, 61] width 17 height 17
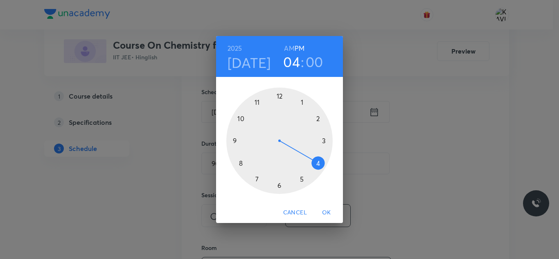
click at [300, 180] on div at bounding box center [279, 141] width 106 height 106
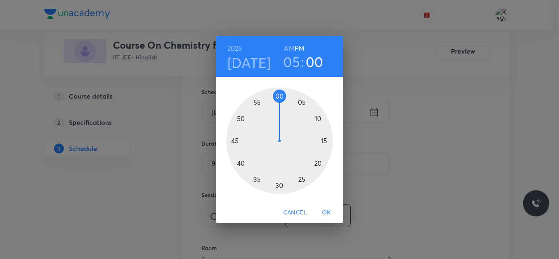
click at [240, 163] on div at bounding box center [279, 141] width 106 height 106
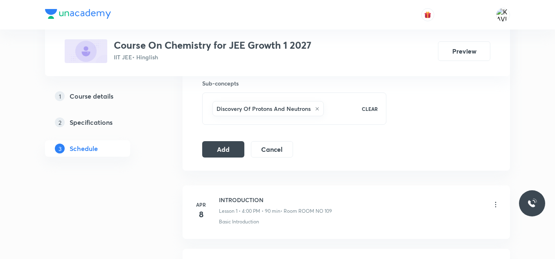
scroll to position [483, 0]
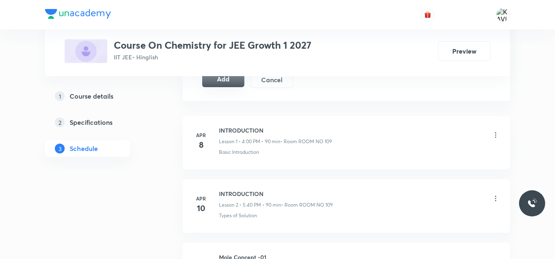
click at [227, 82] on button "Add" at bounding box center [223, 79] width 42 height 16
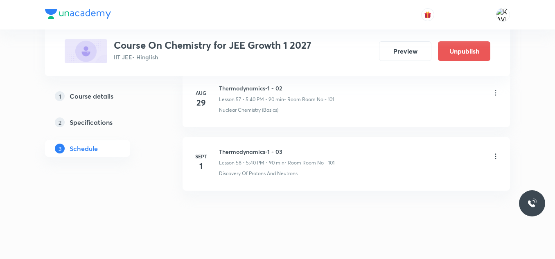
scroll to position [3701, 0]
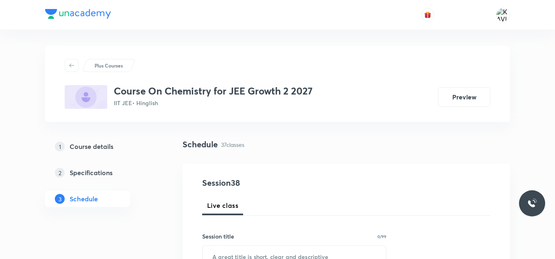
scroll to position [2744, 0]
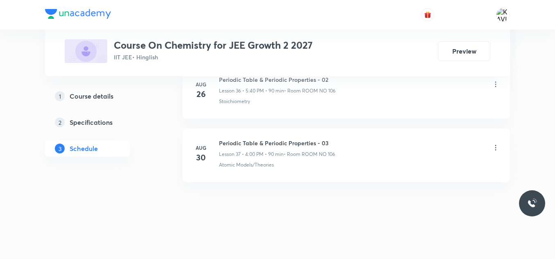
click at [258, 143] on h6 "Periodic Table & Periodic Properties - 03" at bounding box center [277, 143] width 116 height 9
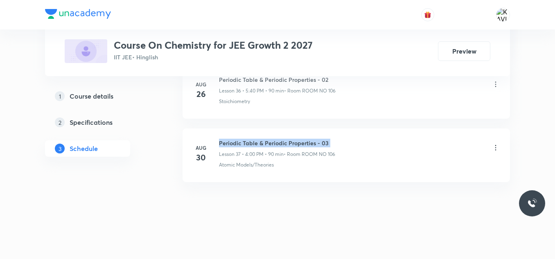
click at [258, 143] on h6 "Periodic Table & Periodic Properties - 03" at bounding box center [277, 143] width 116 height 9
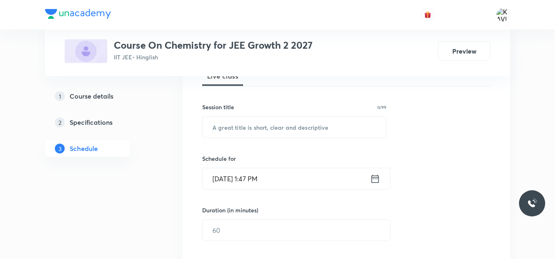
scroll to position [147, 0]
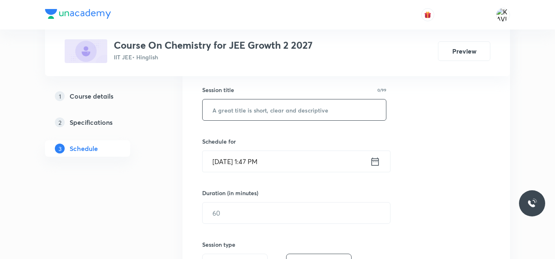
click at [223, 113] on input "text" at bounding box center [294, 109] width 183 height 21
paste input "Periodic Table & Periodic Properties - 03"
type input "Periodic Table & Periodic Properties - 04"
click at [379, 165] on icon at bounding box center [375, 161] width 10 height 11
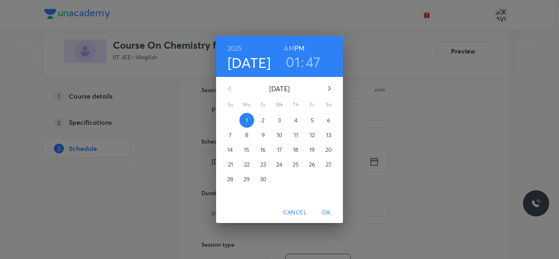
click at [296, 63] on h3 "01" at bounding box center [293, 61] width 14 height 17
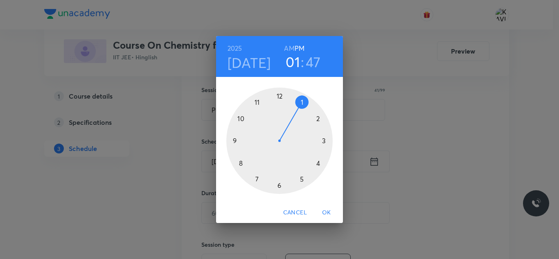
click at [320, 165] on div at bounding box center [279, 141] width 106 height 106
click at [280, 102] on div at bounding box center [279, 141] width 106 height 106
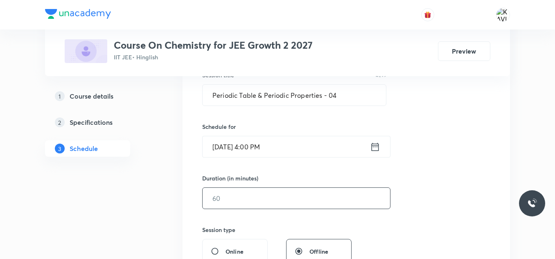
scroll to position [187, 0]
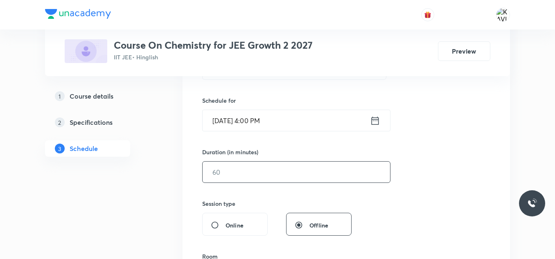
click at [247, 180] on input "text" at bounding box center [296, 172] width 187 height 21
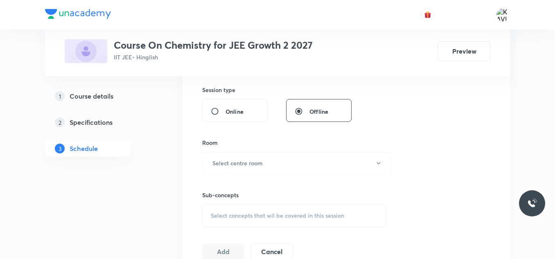
scroll to position [310, 0]
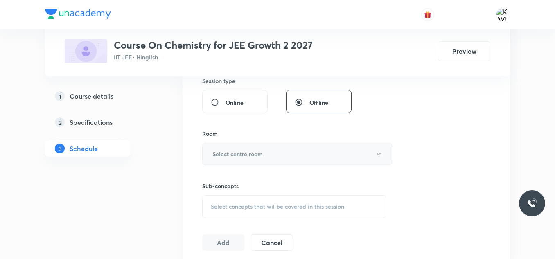
type input "90"
click at [262, 158] on h6 "Select centre room" at bounding box center [237, 154] width 50 height 9
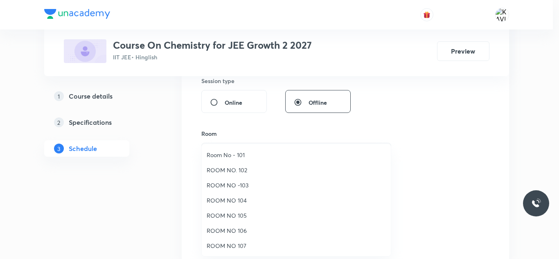
click at [246, 233] on span "ROOM NO 106" at bounding box center [296, 230] width 179 height 9
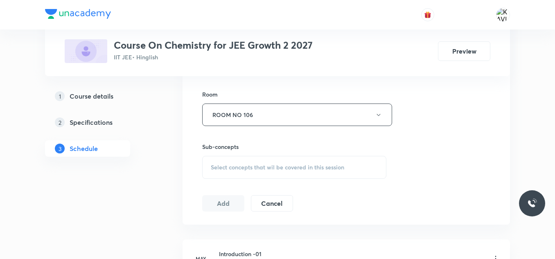
scroll to position [351, 0]
click at [271, 161] on div "Select concepts that wil be covered in this session" at bounding box center [294, 165] width 184 height 23
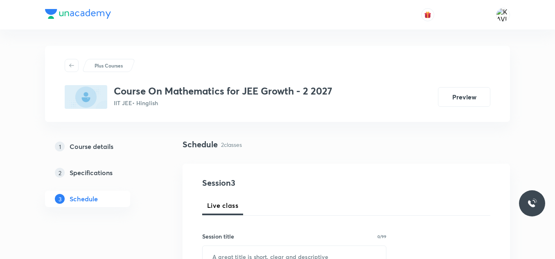
scroll to position [524, 0]
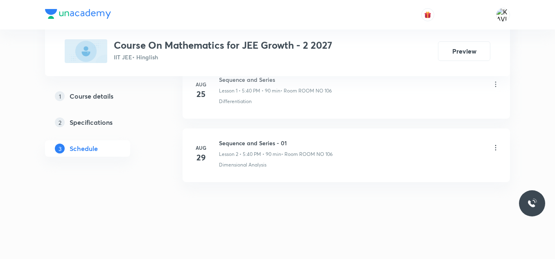
click at [250, 145] on h6 "Sequence and Series - 01" at bounding box center [276, 143] width 114 height 9
copy h6 "Sequence and Series - 01"
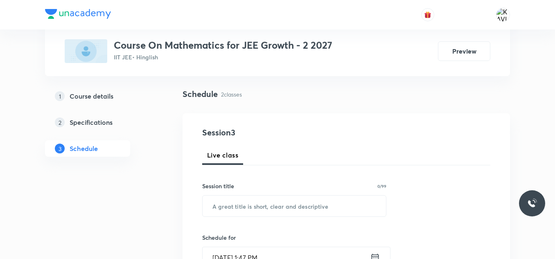
scroll to position [54, 0]
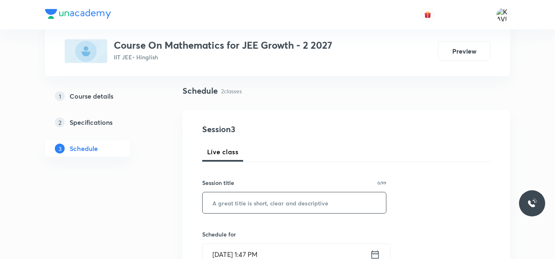
click at [225, 204] on input "text" at bounding box center [294, 202] width 183 height 21
paste input "Sequence and Series - 01"
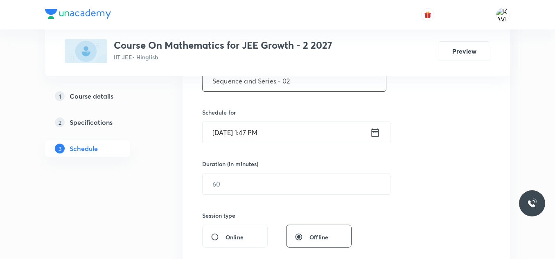
scroll to position [176, 0]
type input "Sequence and Series - 02"
click at [375, 134] on icon at bounding box center [375, 131] width 10 height 11
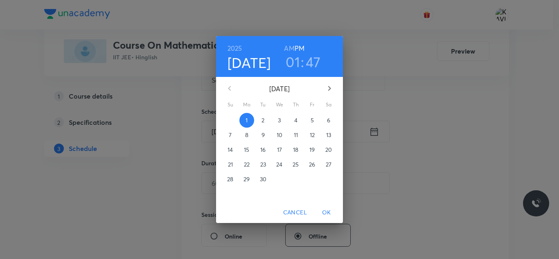
click at [296, 65] on h3 "01" at bounding box center [293, 61] width 14 height 17
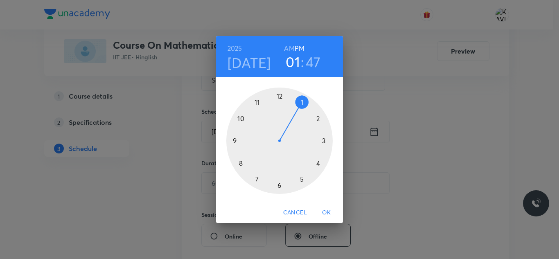
click at [302, 179] on div at bounding box center [279, 141] width 106 height 106
click at [239, 164] on div at bounding box center [279, 141] width 106 height 106
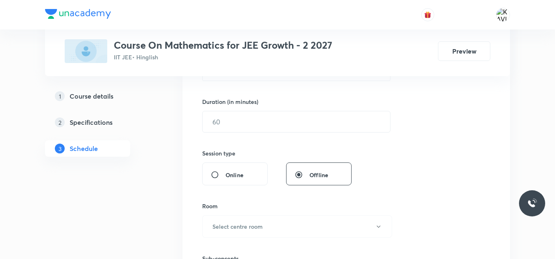
scroll to position [258, 0]
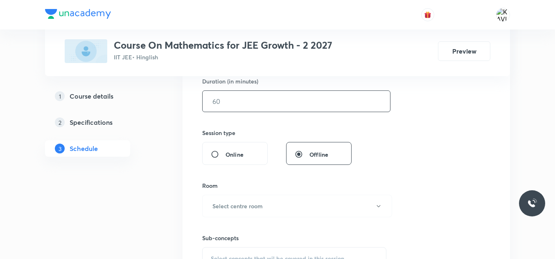
click at [251, 104] on input "text" at bounding box center [296, 101] width 187 height 21
type input "90"
click at [251, 208] on h6 "Select centre room" at bounding box center [237, 206] width 50 height 9
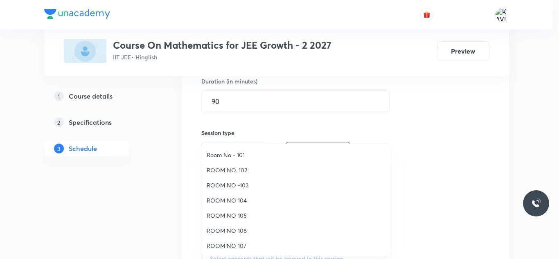
click at [248, 232] on span "ROOM NO 106" at bounding box center [296, 230] width 179 height 9
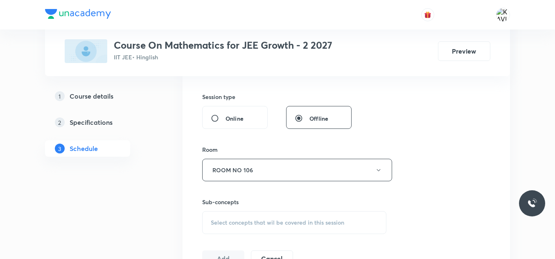
scroll to position [340, 0]
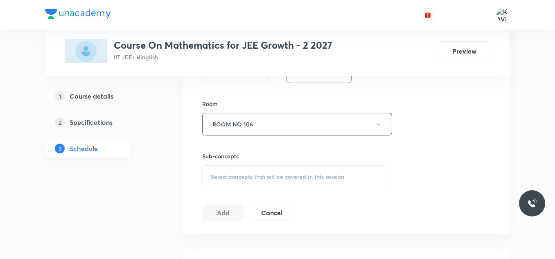
click at [246, 181] on div "Select concepts that wil be covered in this session" at bounding box center [294, 176] width 184 height 23
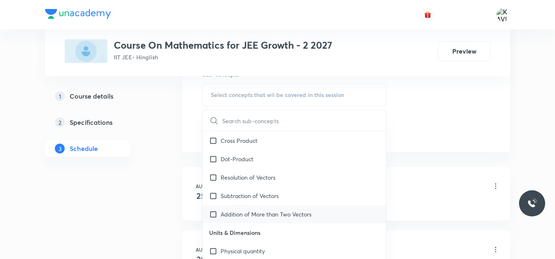
scroll to position [491, 0]
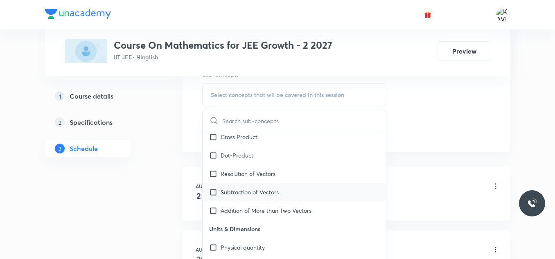
click at [297, 189] on div "Subtraction of Vectors" at bounding box center [294, 192] width 183 height 18
checkbox input "true"
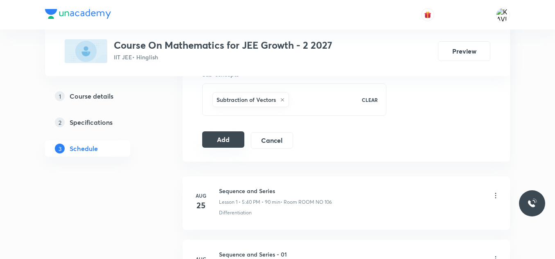
click at [225, 141] on button "Add" at bounding box center [223, 139] width 42 height 16
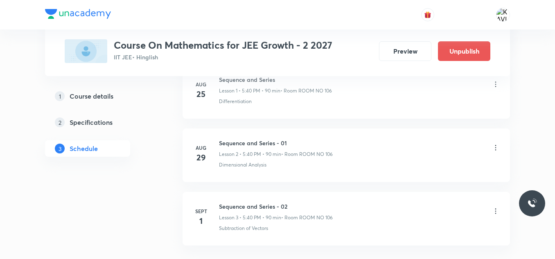
scroll to position [211, 0]
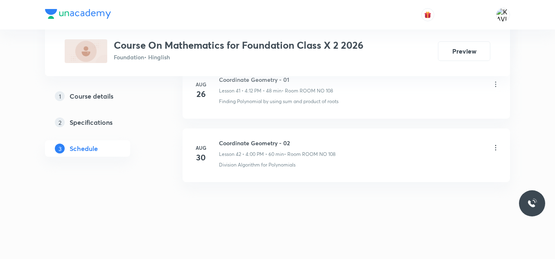
click at [275, 143] on h6 "Coordinate Geometry - 02" at bounding box center [277, 143] width 117 height 9
click at [263, 142] on h6 "Coordinate Geometry - 02" at bounding box center [277, 143] width 117 height 9
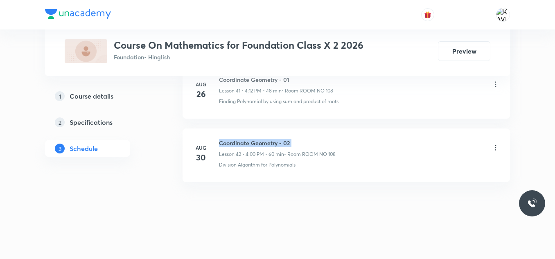
click at [263, 142] on h6 "Coordinate Geometry - 02" at bounding box center [277, 143] width 117 height 9
click at [265, 143] on h6 "Coordinate Geometry - 02" at bounding box center [277, 143] width 117 height 9
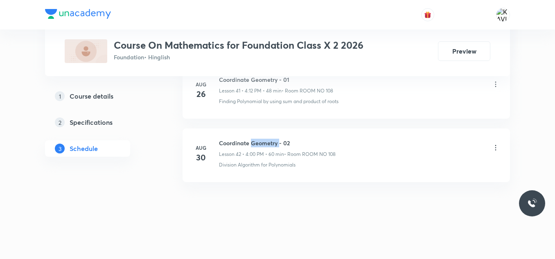
click at [265, 143] on h6 "Coordinate Geometry - 02" at bounding box center [277, 143] width 117 height 9
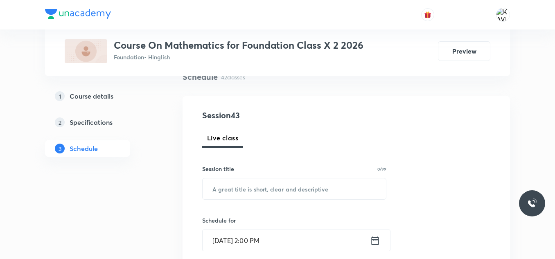
scroll to position [70, 0]
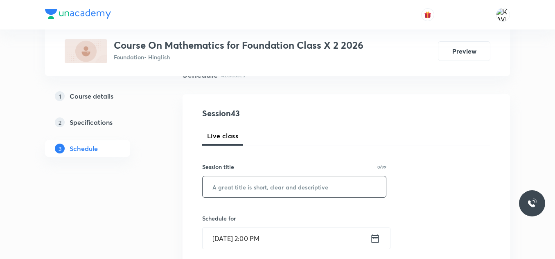
click at [246, 190] on input "text" at bounding box center [294, 186] width 183 height 21
paste input "Coordinate Geometry - 02"
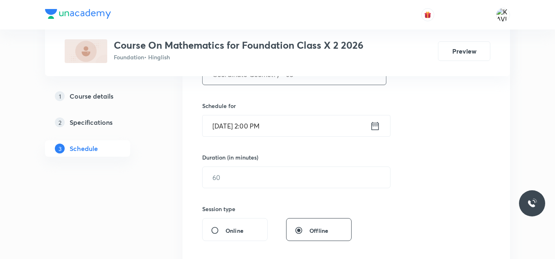
scroll to position [192, 0]
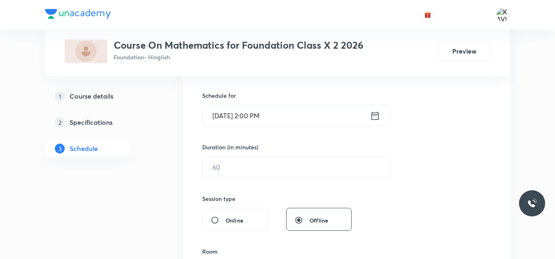
type input "Coordinate Geometry - 03"
click at [377, 114] on icon at bounding box center [375, 115] width 10 height 11
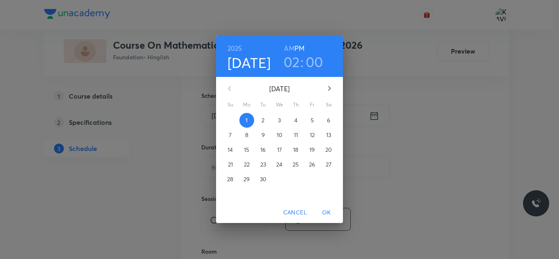
click at [295, 61] on h3 "02" at bounding box center [292, 61] width 16 height 17
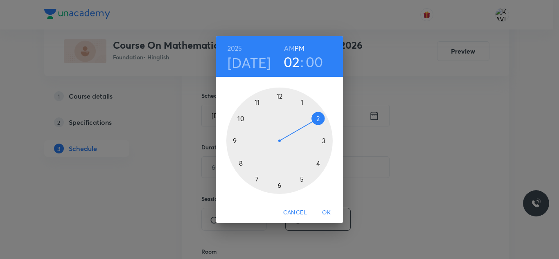
click at [320, 164] on div at bounding box center [279, 141] width 106 height 106
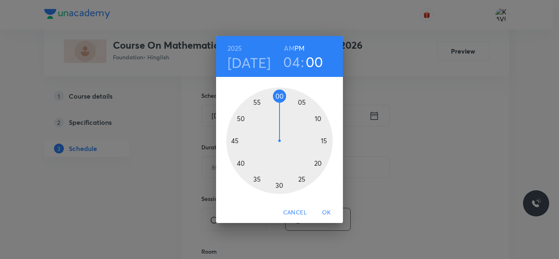
click at [278, 95] on div at bounding box center [279, 141] width 106 height 106
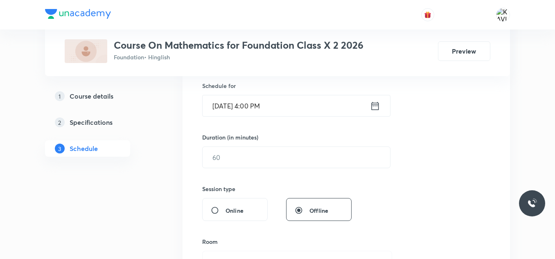
scroll to position [233, 0]
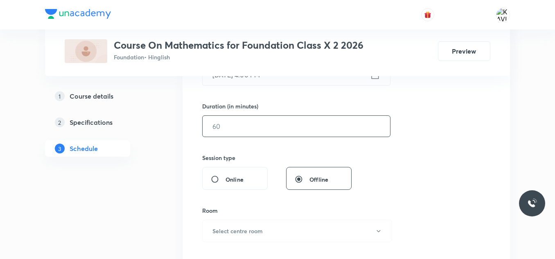
click at [250, 127] on input "text" at bounding box center [296, 126] width 187 height 21
type input "9"
type input "0"
click at [241, 127] on input "0" at bounding box center [296, 126] width 187 height 21
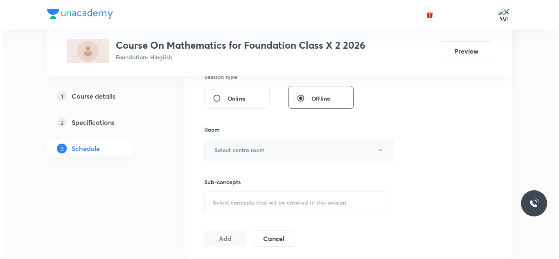
scroll to position [315, 0]
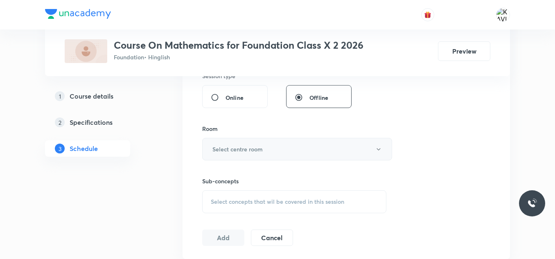
type input "90"
click at [237, 154] on button "Select centre room" at bounding box center [297, 149] width 190 height 23
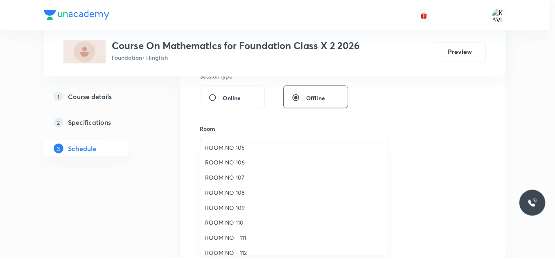
scroll to position [82, 0]
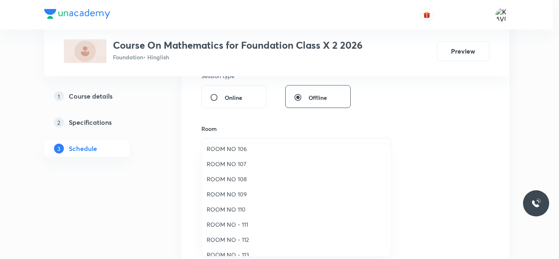
click at [248, 240] on span "ROOM NO - 112" at bounding box center [296, 239] width 179 height 9
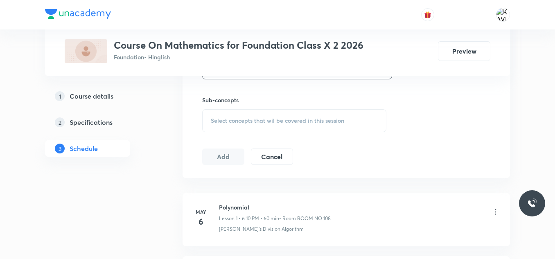
scroll to position [397, 0]
click at [242, 123] on span "Select concepts that wil be covered in this session" at bounding box center [277, 120] width 133 height 7
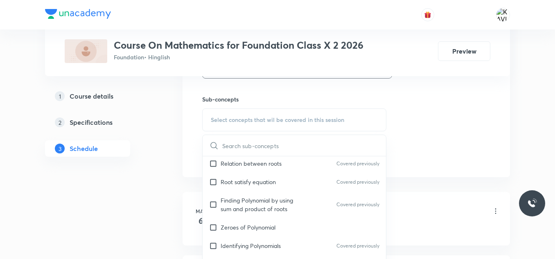
scroll to position [409, 0]
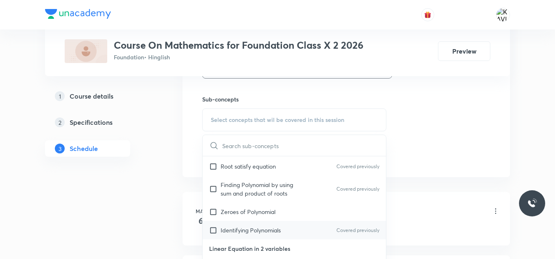
click at [281, 226] on div "Identifying Polynomials Covered previously" at bounding box center [294, 230] width 183 height 18
checkbox input "true"
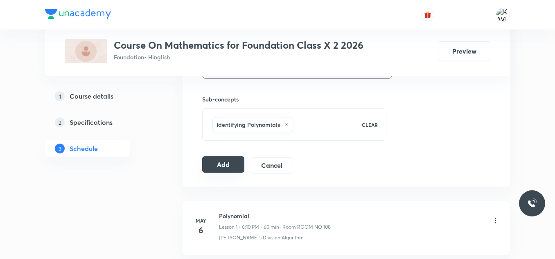
click at [223, 167] on button "Add" at bounding box center [223, 164] width 42 height 16
